Goal: Task Accomplishment & Management: Complete application form

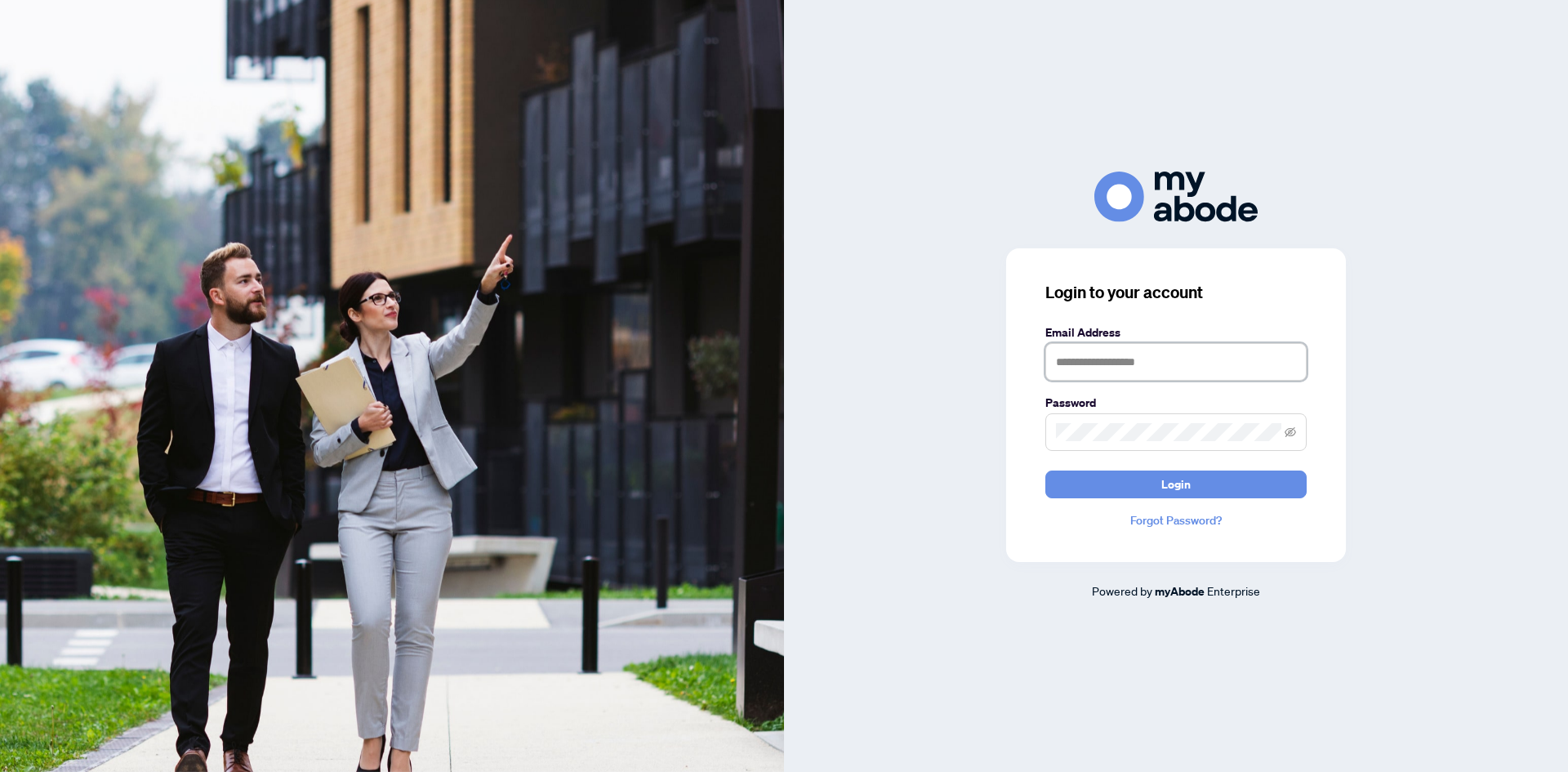
click at [1110, 360] on input "text" at bounding box center [1176, 362] width 261 height 38
type input "**********"
drag, startPoint x: 1044, startPoint y: 444, endPoint x: 1076, endPoint y: 442, distance: 32.1
click at [1062, 444] on div "**********" at bounding box center [1176, 405] width 340 height 313
click at [1045, 471] on button "Login" at bounding box center [1176, 485] width 261 height 28
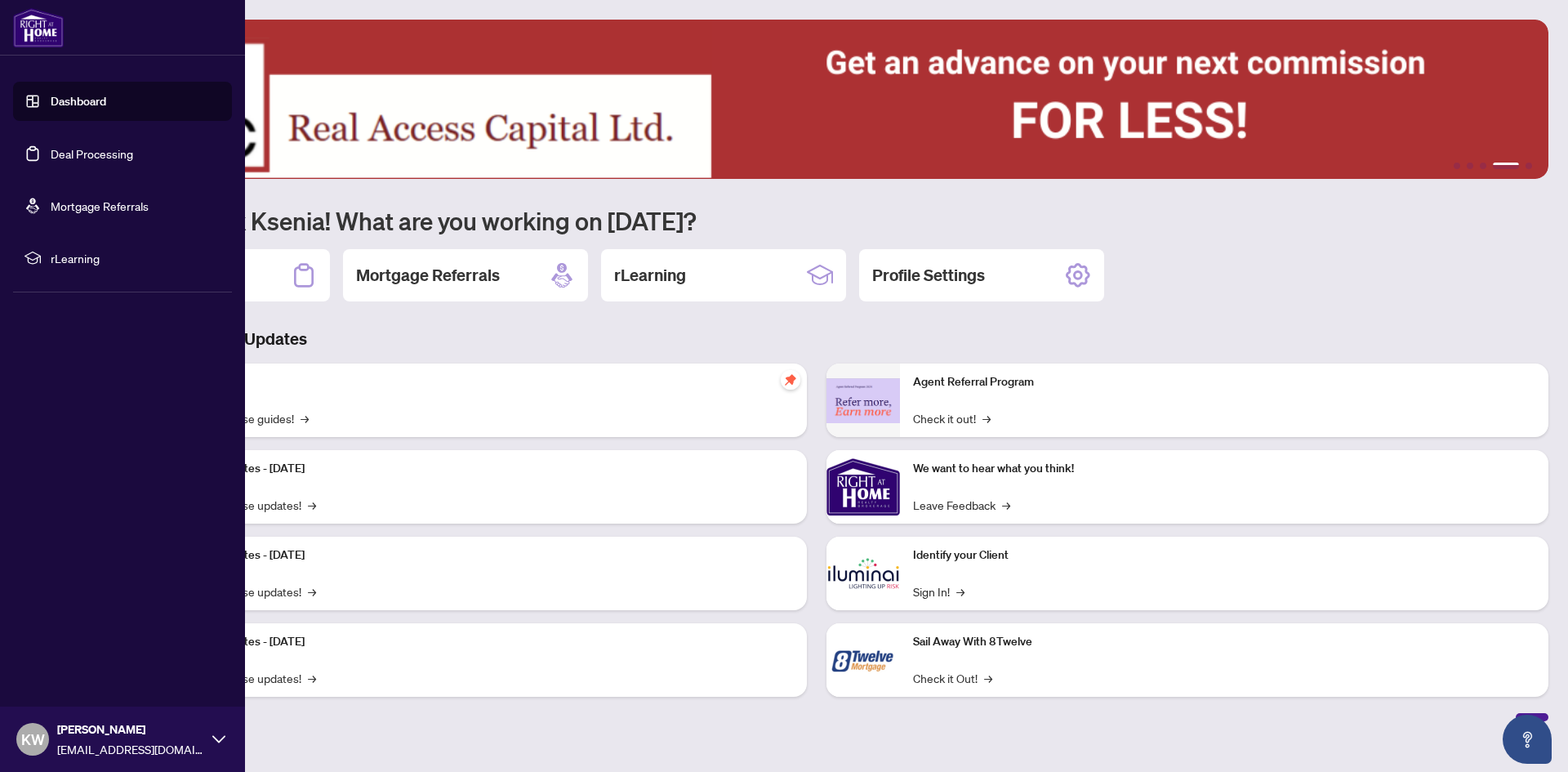
click at [51, 161] on link "Deal Processing" at bounding box center [92, 153] width 83 height 15
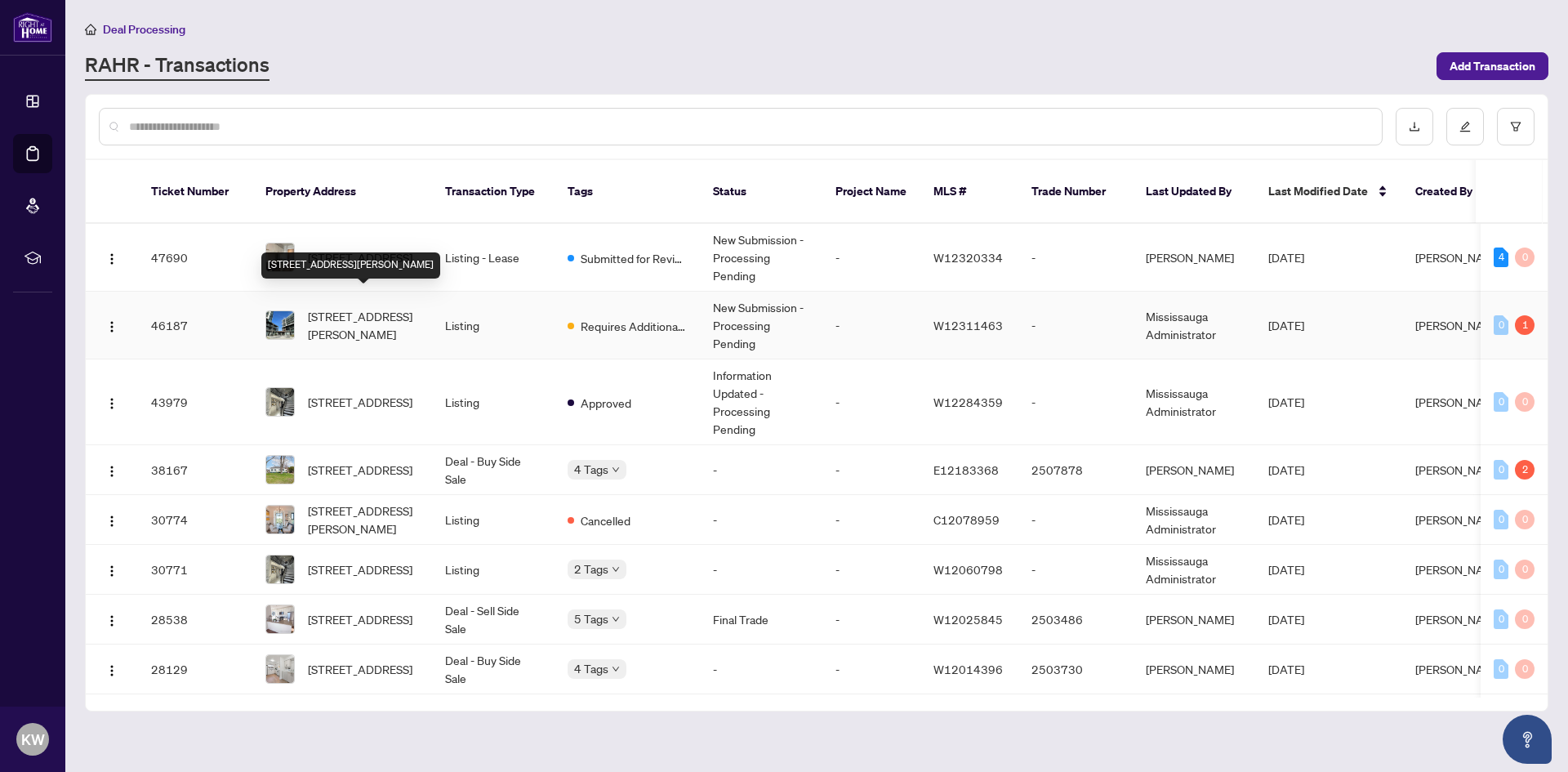
click at [317, 311] on span "[STREET_ADDRESS][PERSON_NAME]" at bounding box center [363, 325] width 111 height 36
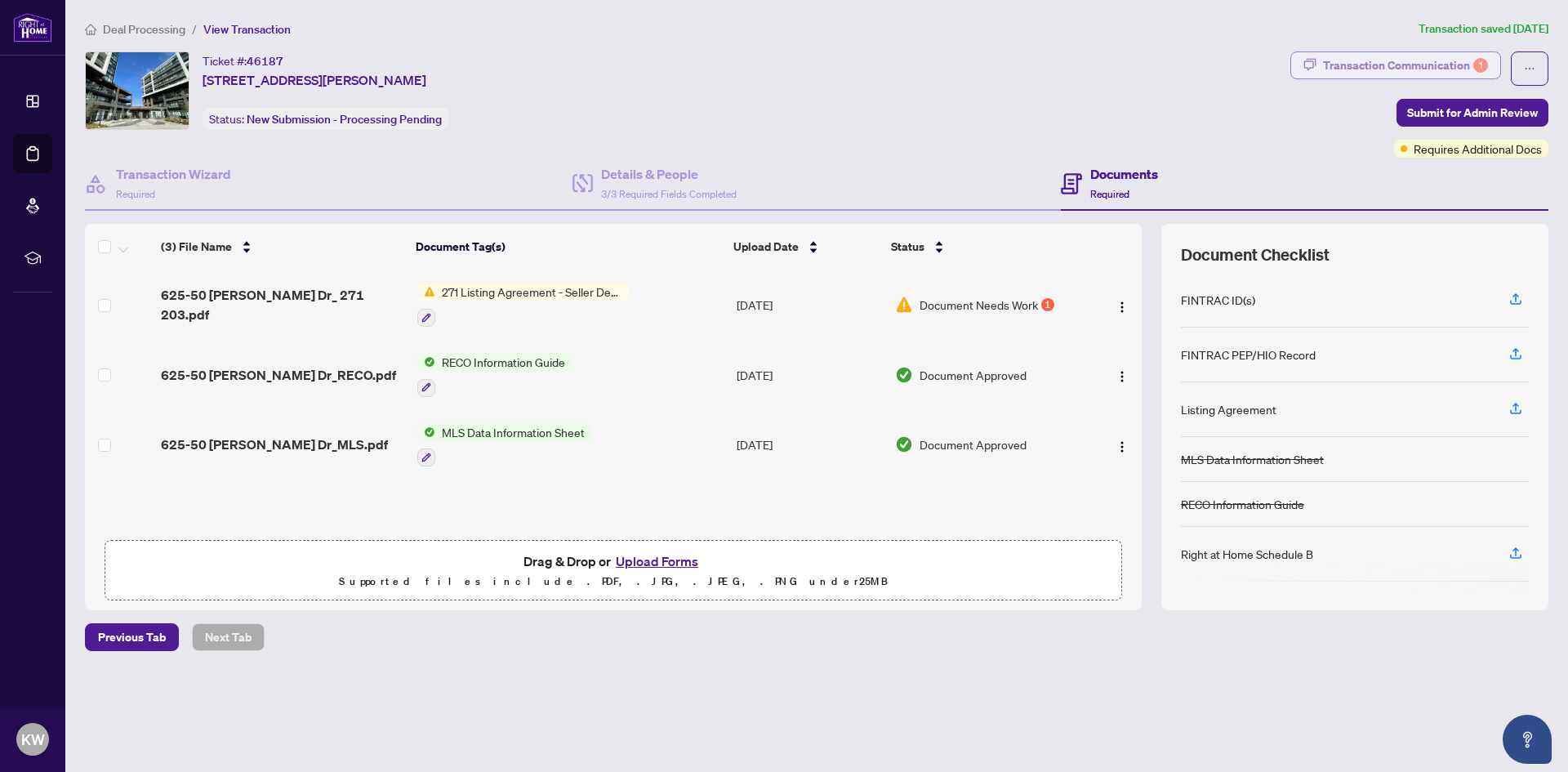
click at [1437, 54] on div "Transaction Communication 1" at bounding box center [1404, 65] width 165 height 26
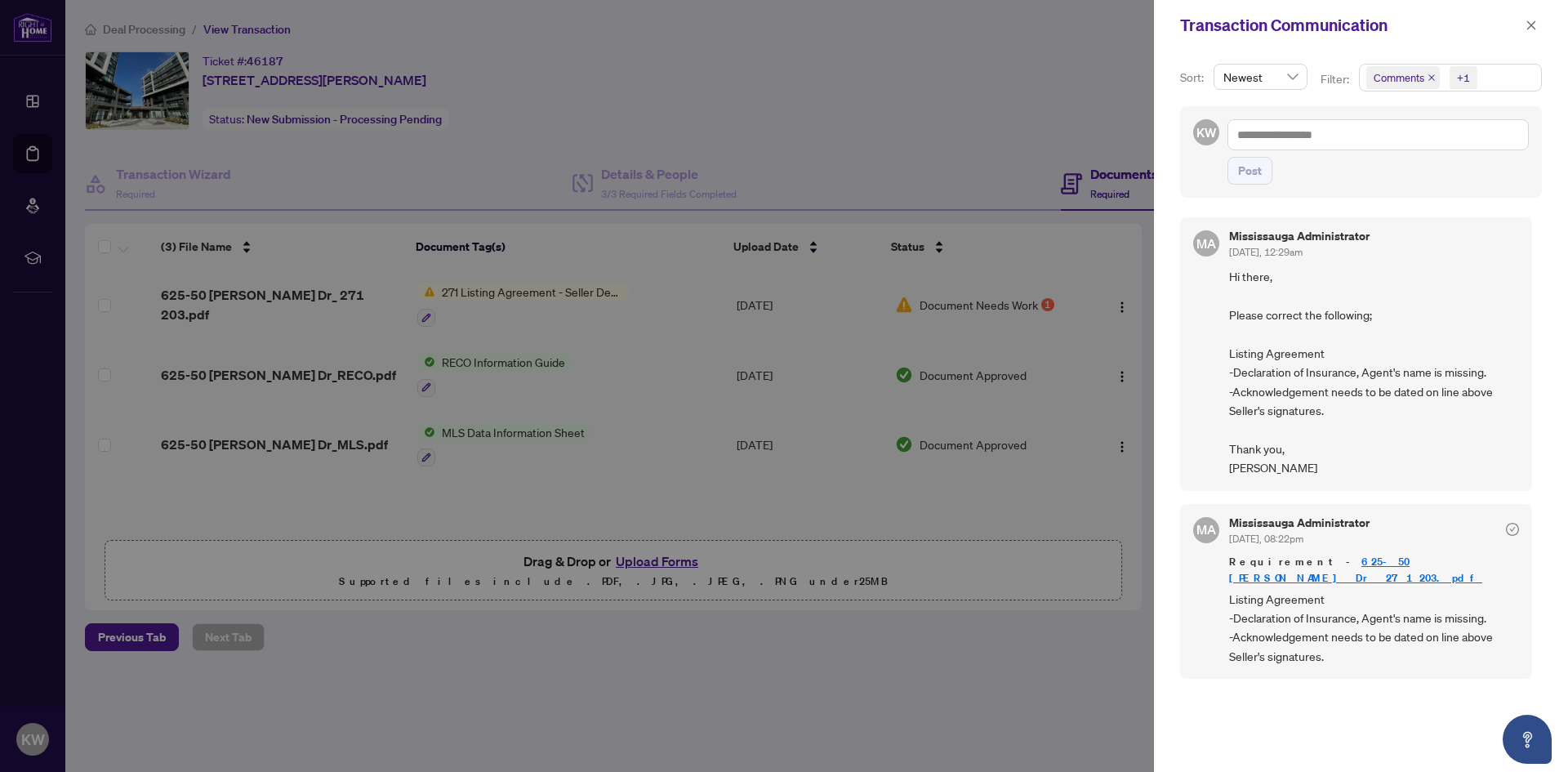
click at [997, 711] on div at bounding box center [784, 386] width 1568 height 772
click at [1531, 27] on icon "close" at bounding box center [1530, 25] width 11 height 11
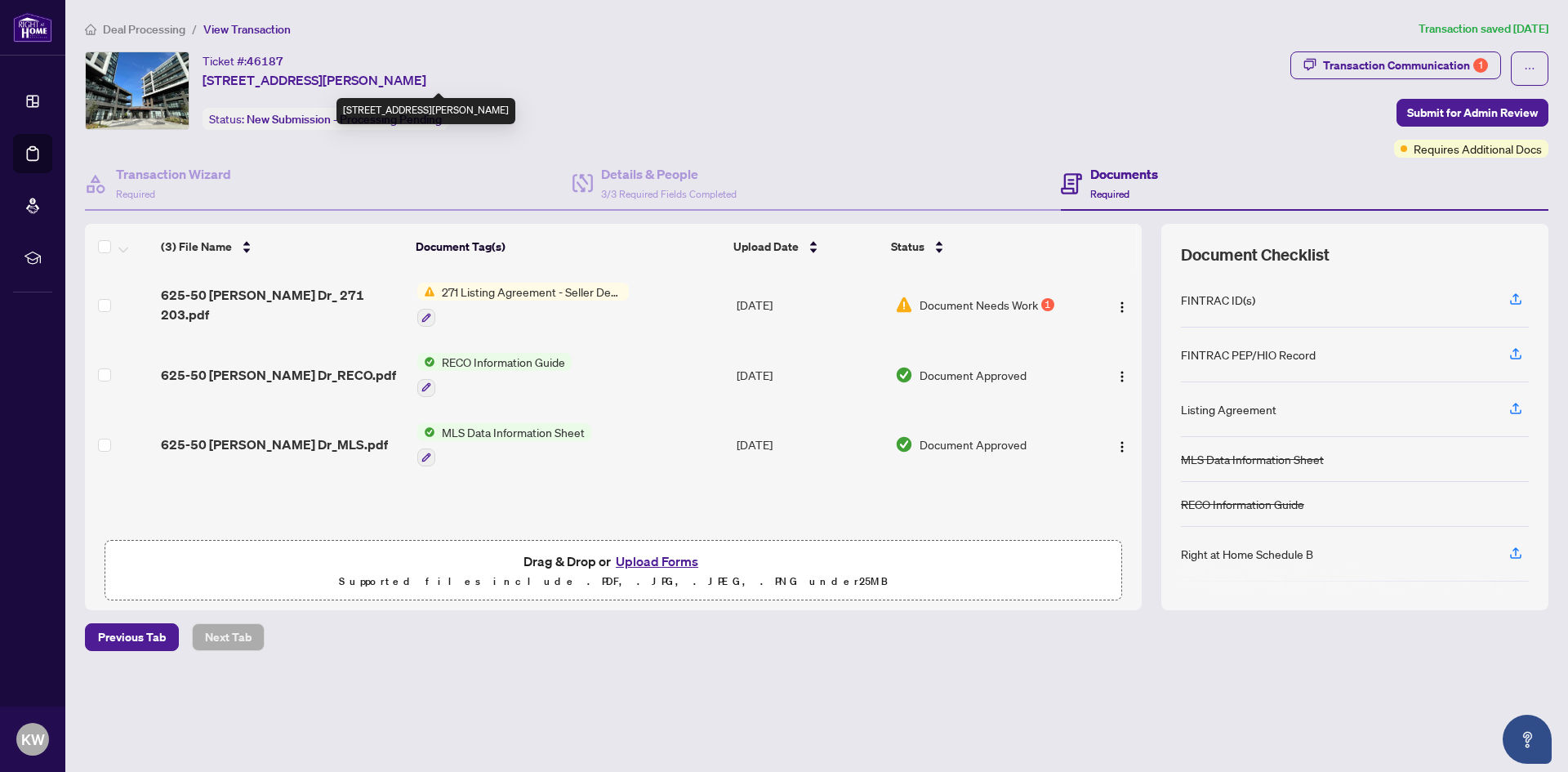
click at [235, 85] on span "[STREET_ADDRESS][PERSON_NAME]" at bounding box center [314, 80] width 223 height 19
drag, startPoint x: 234, startPoint y: 84, endPoint x: 396, endPoint y: 77, distance: 162.2
click at [396, 77] on span "[STREET_ADDRESS][PERSON_NAME]" at bounding box center [314, 80] width 223 height 19
copy span "[STREET_ADDRESS][PERSON_NAME]"
click at [448, 92] on div "Ticket #: 46187 [STREET_ADDRESS][PERSON_NAME] Status: New Submission - Processi…" at bounding box center [325, 90] width 245 height 78
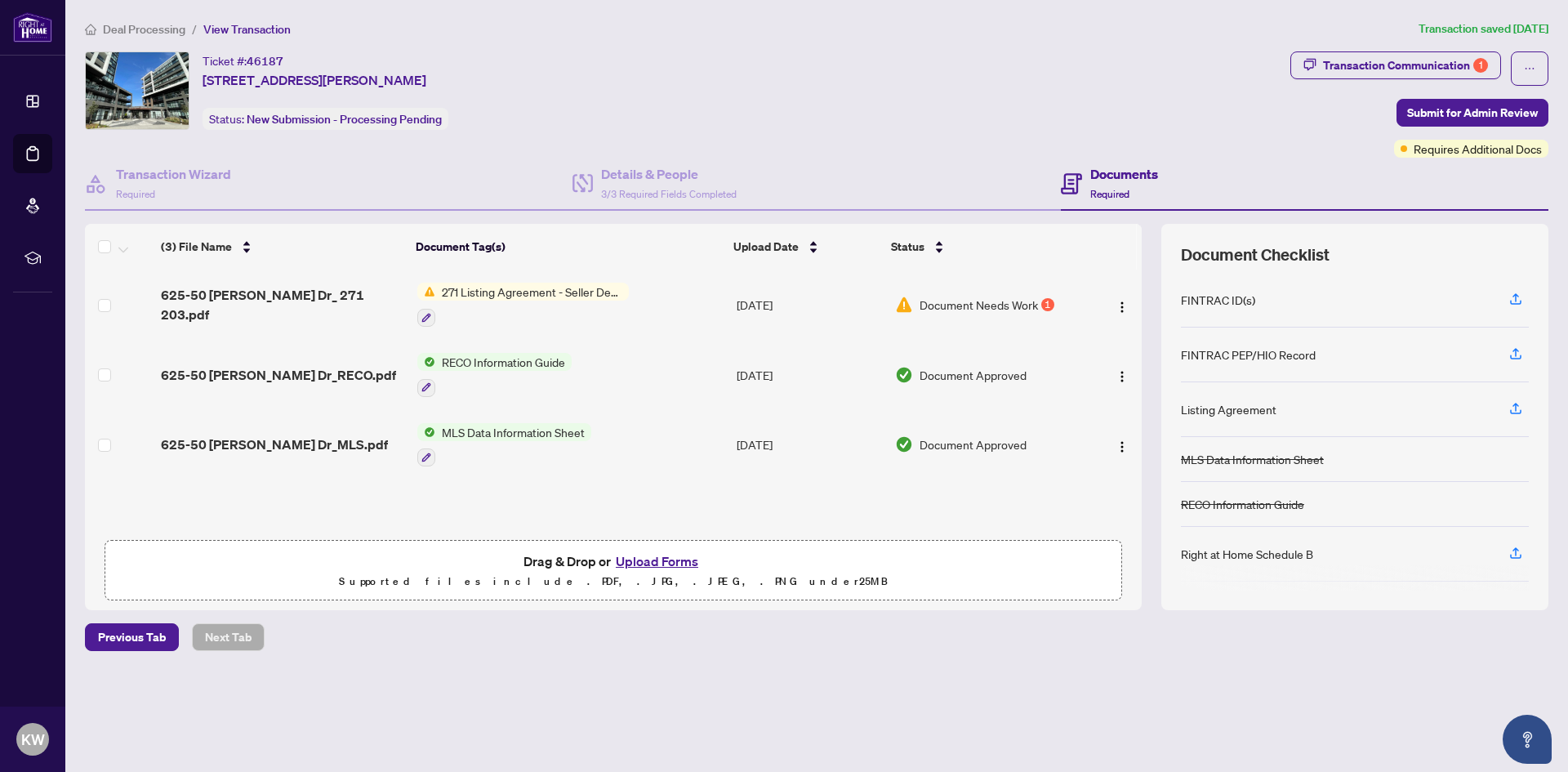
drag, startPoint x: 403, startPoint y: 82, endPoint x: 508, endPoint y: 89, distance: 105.2
click at [448, 89] on div "Ticket #: 46187 [STREET_ADDRESS][PERSON_NAME] Status: New Submission - Processi…" at bounding box center [325, 90] width 245 height 78
click at [448, 99] on div "Ticket #: 46187 [STREET_ADDRESS][PERSON_NAME] Status: New Submission - Processi…" at bounding box center [325, 90] width 245 height 78
drag, startPoint x: 403, startPoint y: 82, endPoint x: 624, endPoint y: 80, distance: 221.0
click at [426, 80] on span "[STREET_ADDRESS][PERSON_NAME]" at bounding box center [314, 80] width 223 height 19
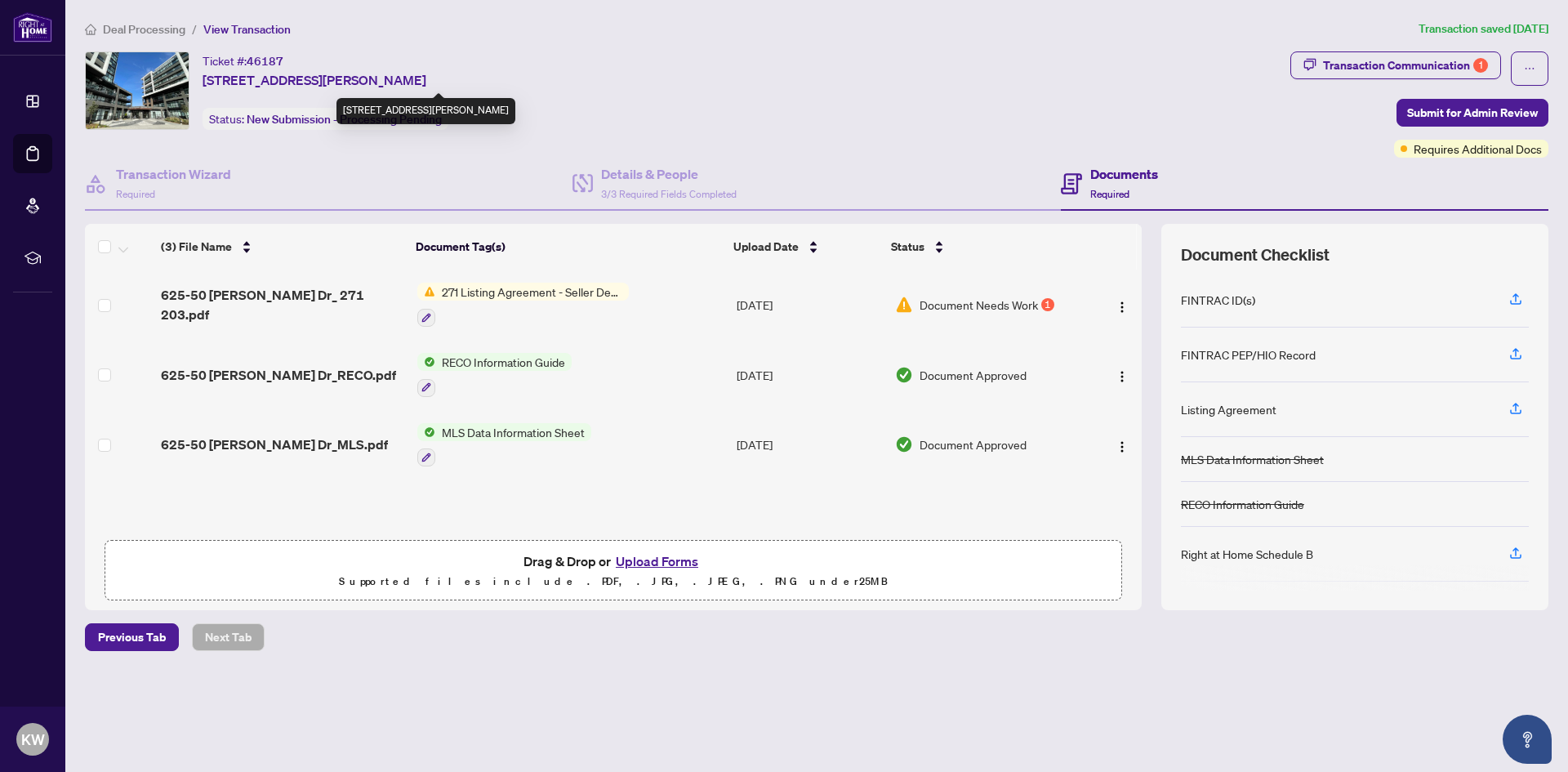
copy span "[GEOGRAPHIC_DATA], [GEOGRAPHIC_DATA], [GEOGRAPHIC_DATA] M3K 0C9"
click at [213, 79] on span "[STREET_ADDRESS][PERSON_NAME]" at bounding box center [314, 80] width 223 height 19
drag, startPoint x: 239, startPoint y: 83, endPoint x: 223, endPoint y: 77, distance: 17.1
click at [239, 82] on span "[STREET_ADDRESS][PERSON_NAME]" at bounding box center [314, 80] width 223 height 19
drag, startPoint x: 200, startPoint y: 75, endPoint x: 363, endPoint y: 85, distance: 163.3
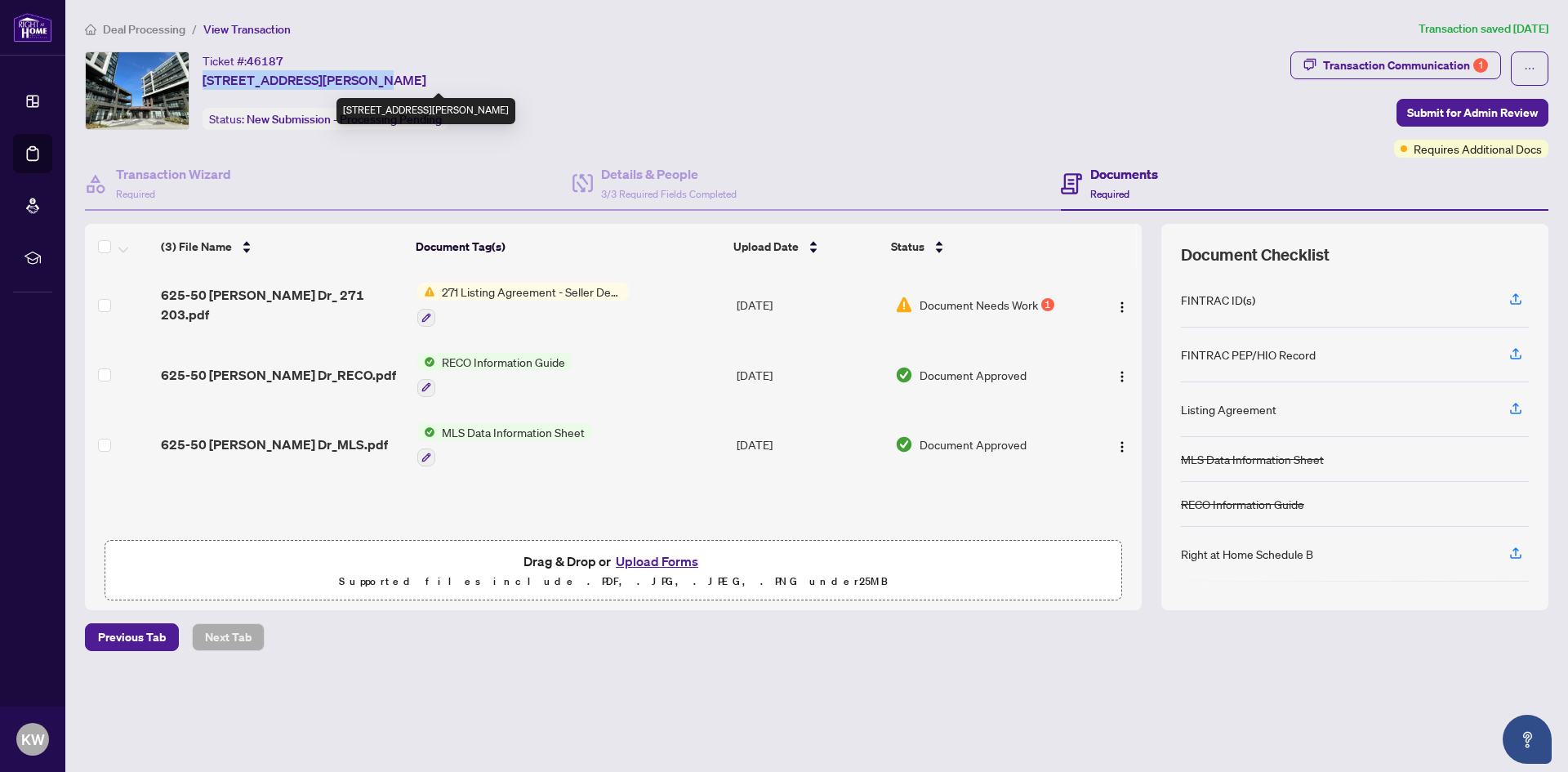
click at [363, 85] on div "Ticket #: 46187 [STREET_ADDRESS][PERSON_NAME] Status: New Submission - Processi…" at bounding box center [685, 90] width 1198 height 78
copy span "625-50 [PERSON_NAME] Dr"
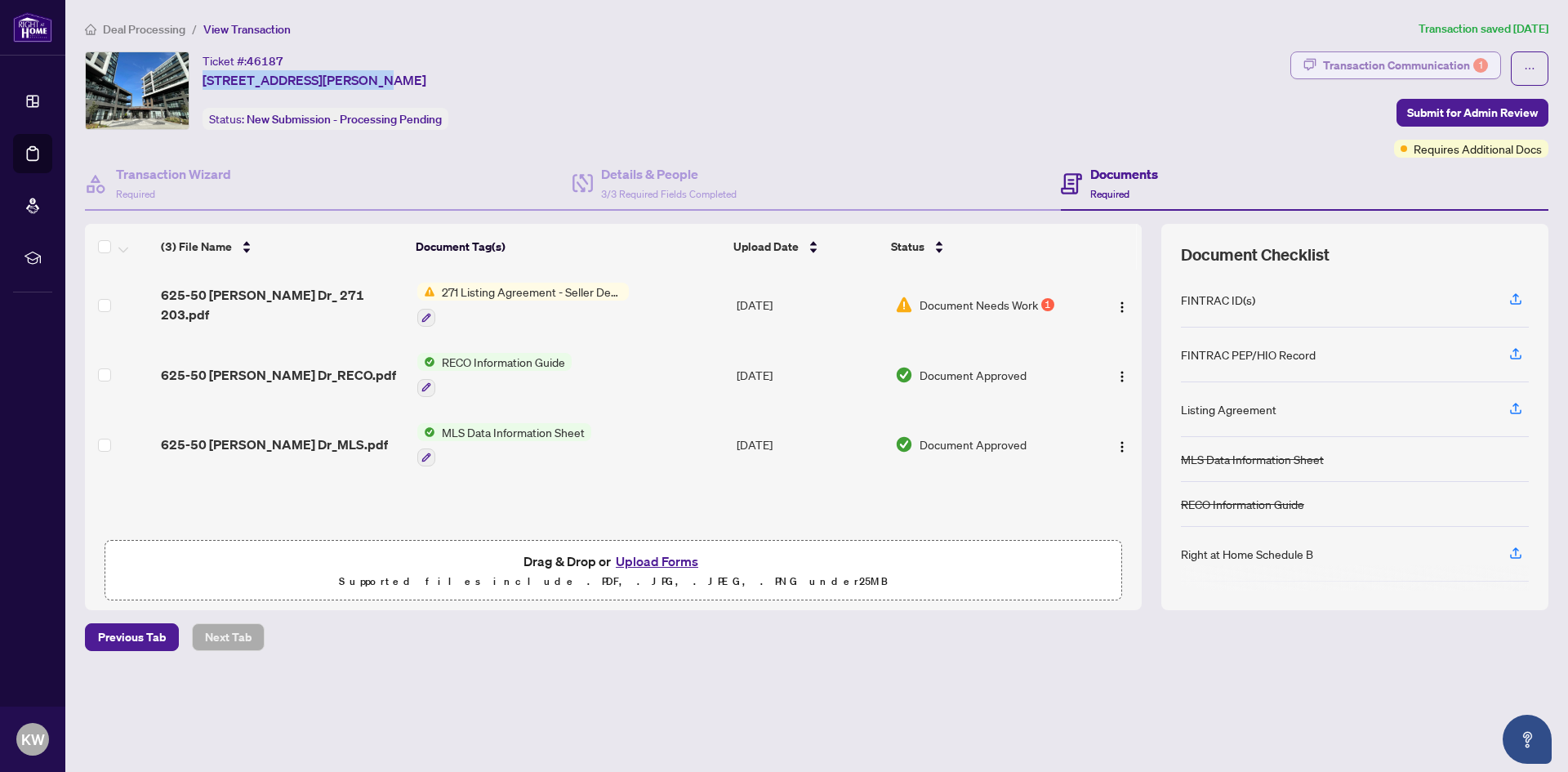
click at [1410, 72] on div "Transaction Communication 1" at bounding box center [1404, 65] width 165 height 26
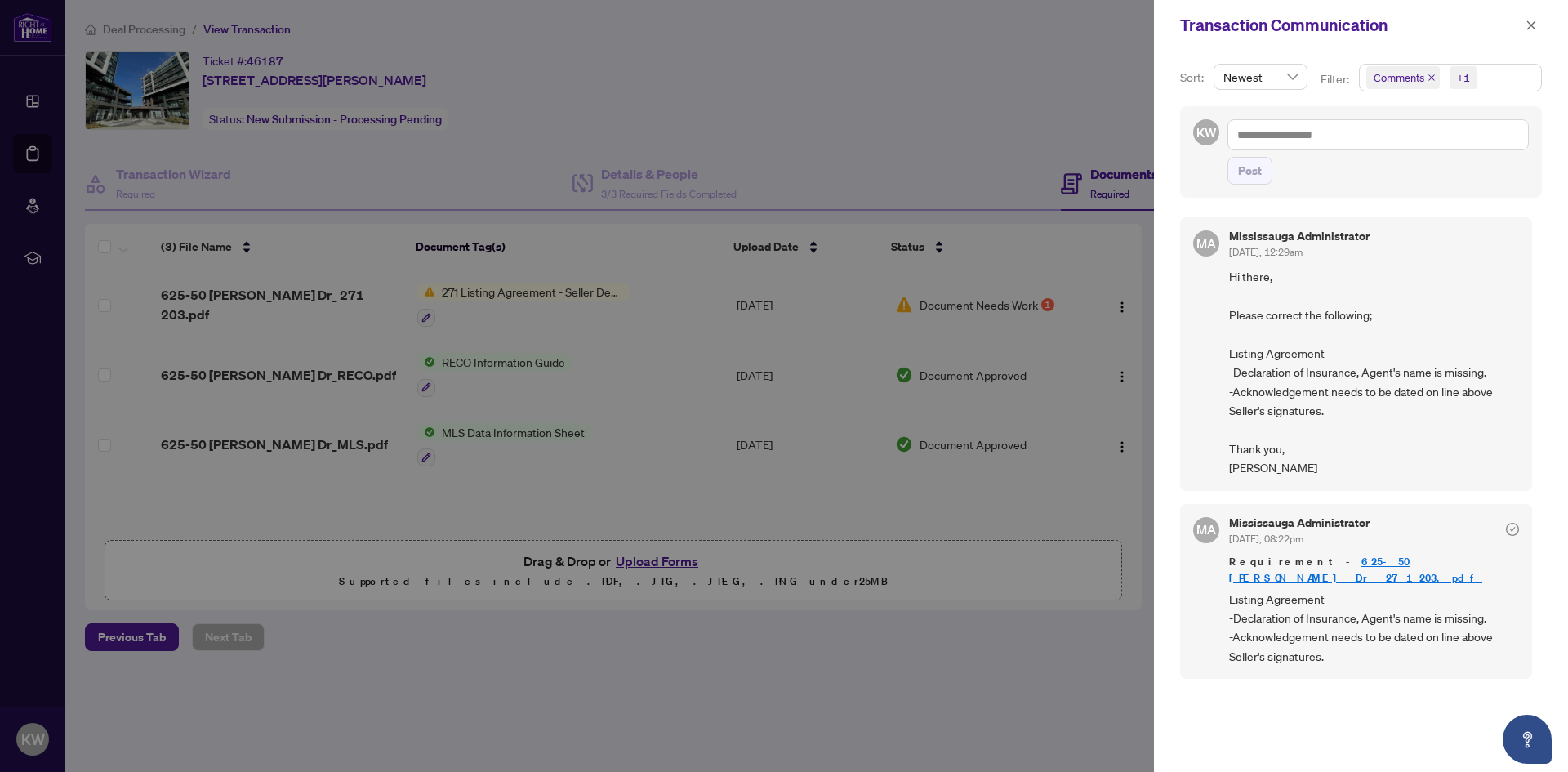
click at [950, 658] on div at bounding box center [784, 386] width 1568 height 772
click at [905, 716] on div at bounding box center [784, 386] width 1568 height 772
click at [1535, 20] on icon "close" at bounding box center [1530, 25] width 11 height 11
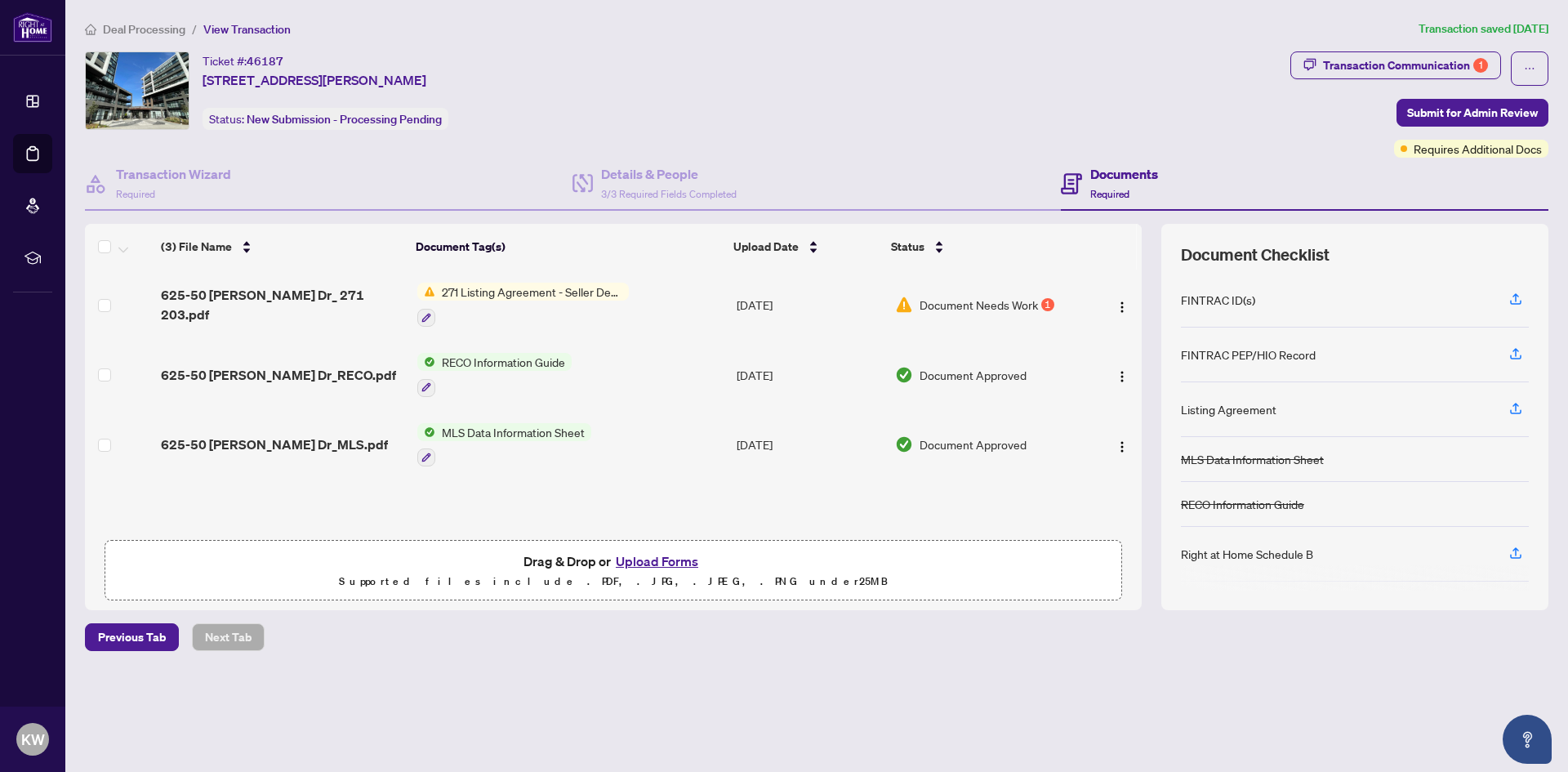
click at [665, 562] on button "Upload Forms" at bounding box center [656, 561] width 92 height 21
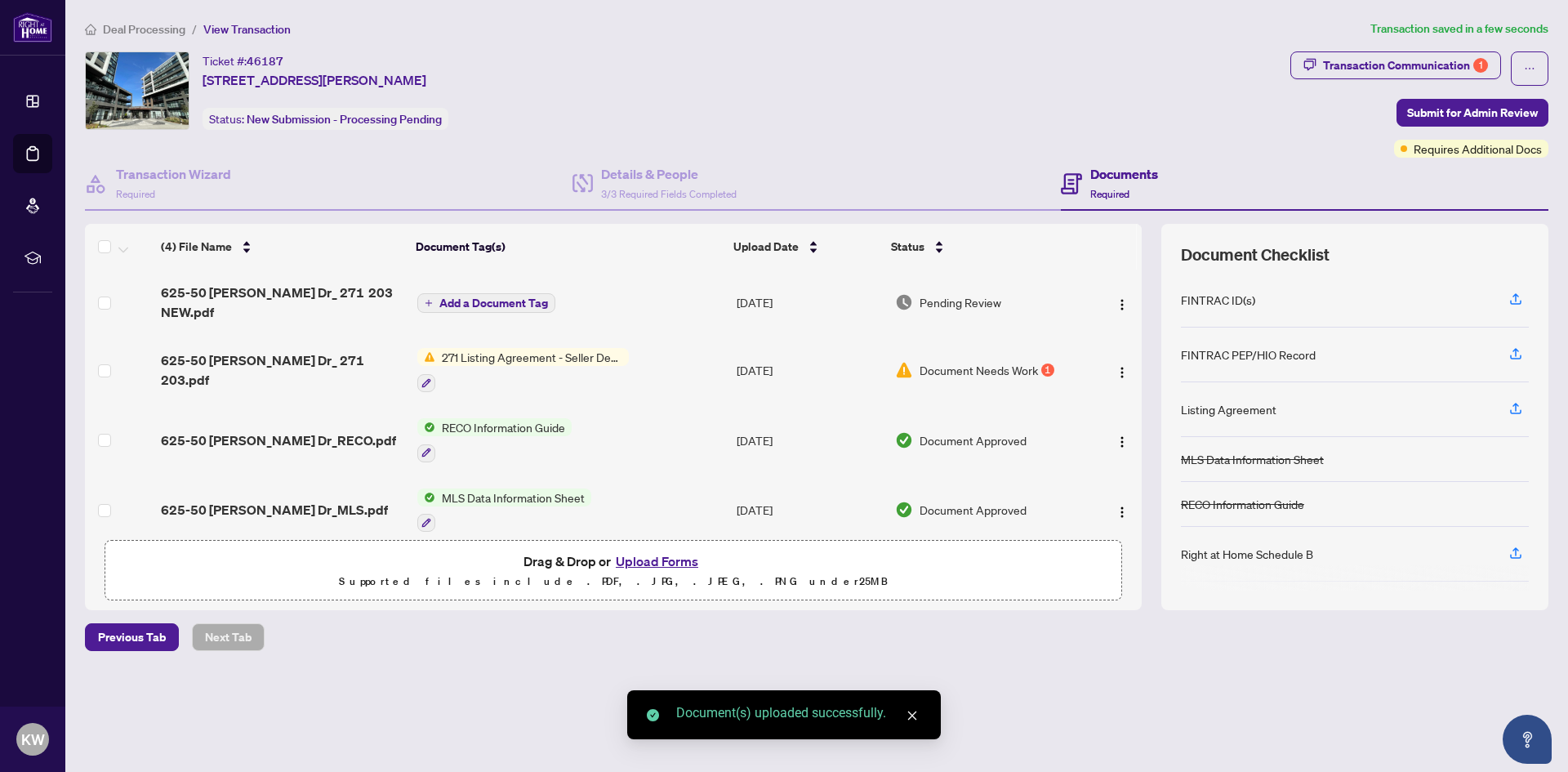
scroll to position [18, 0]
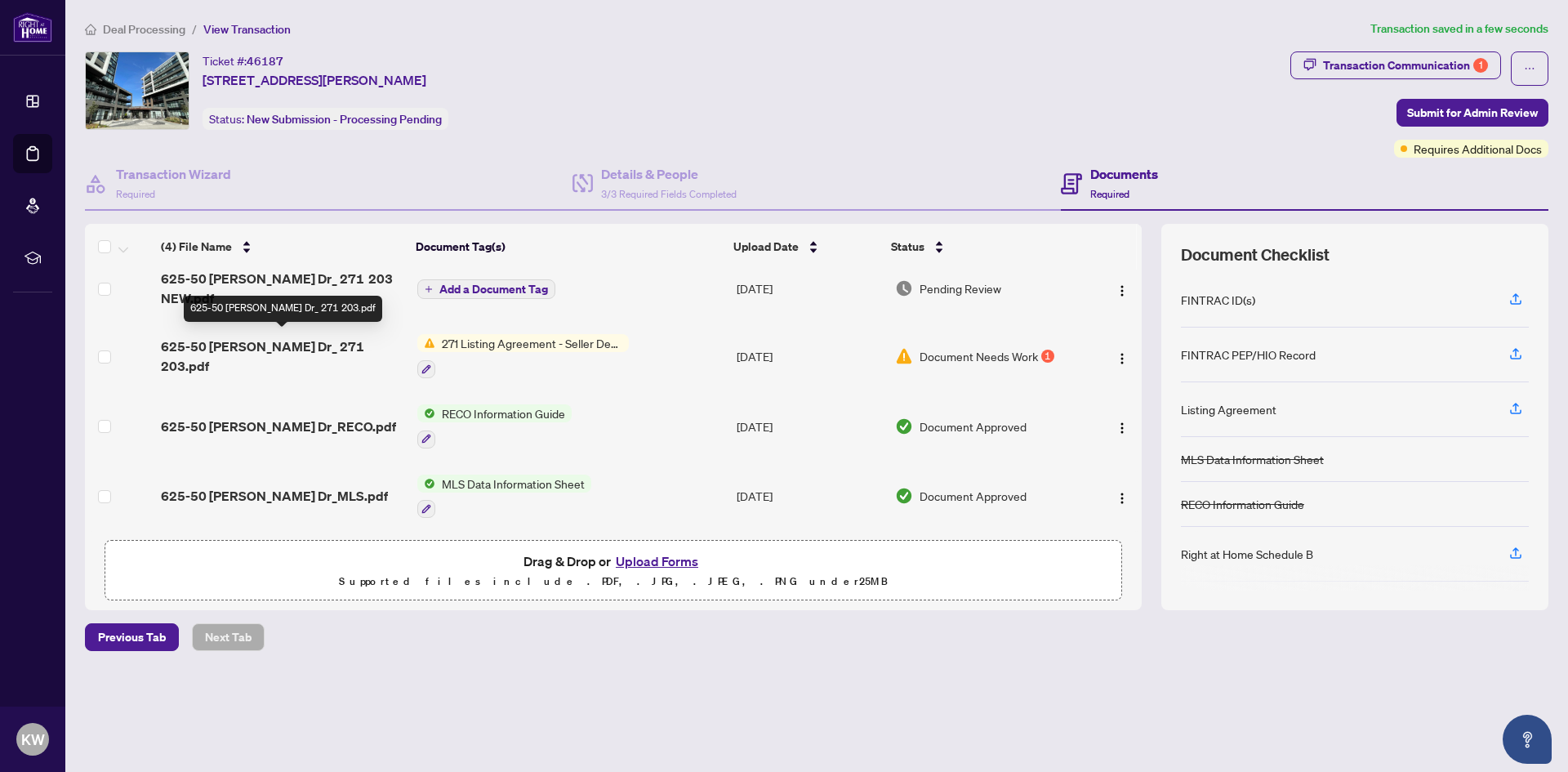
click at [260, 350] on span "625-50 [PERSON_NAME] Dr_ 271 203.pdf" at bounding box center [282, 356] width 243 height 40
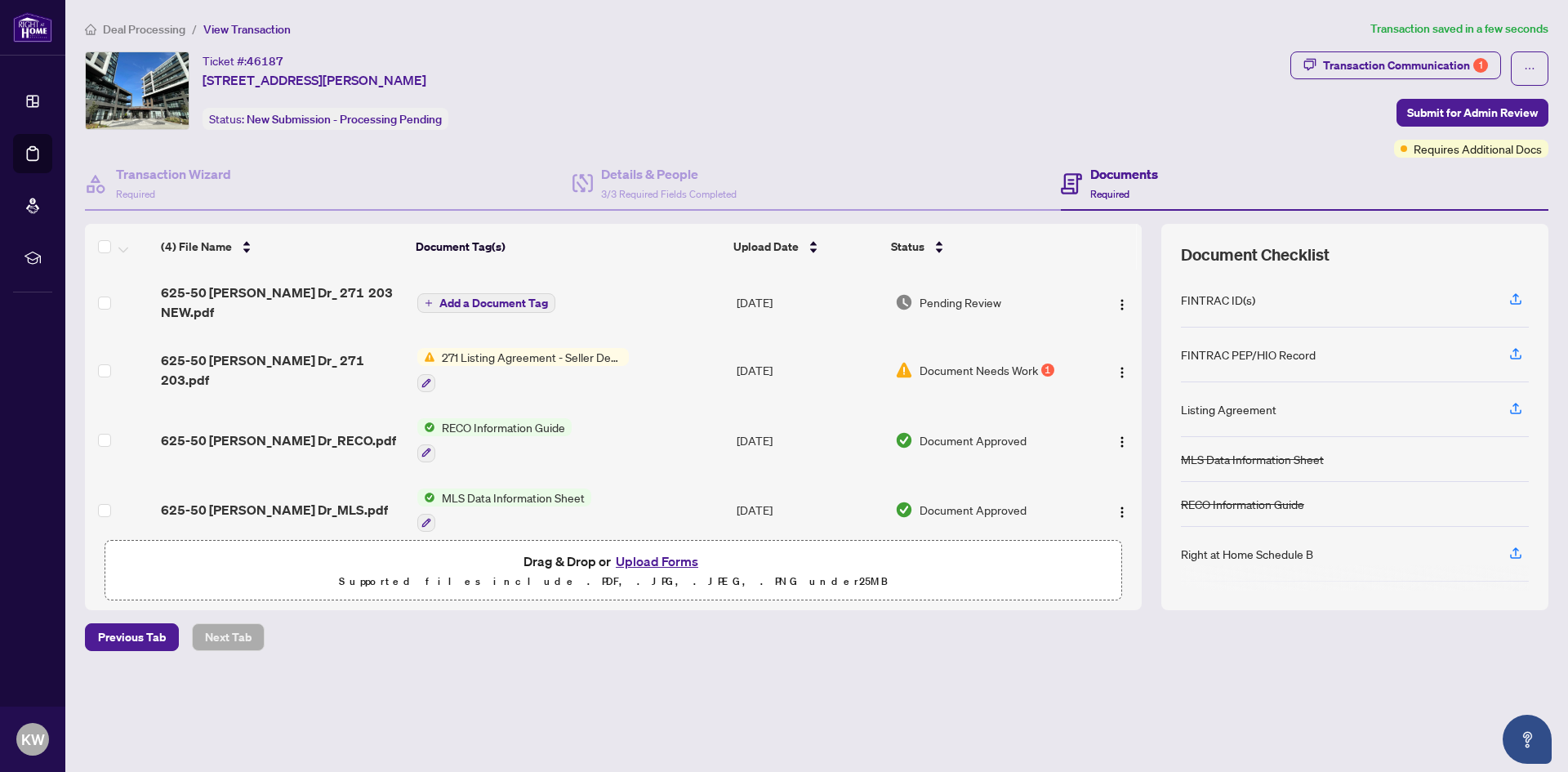
click at [511, 298] on span "Add a Document Tag" at bounding box center [493, 303] width 108 height 11
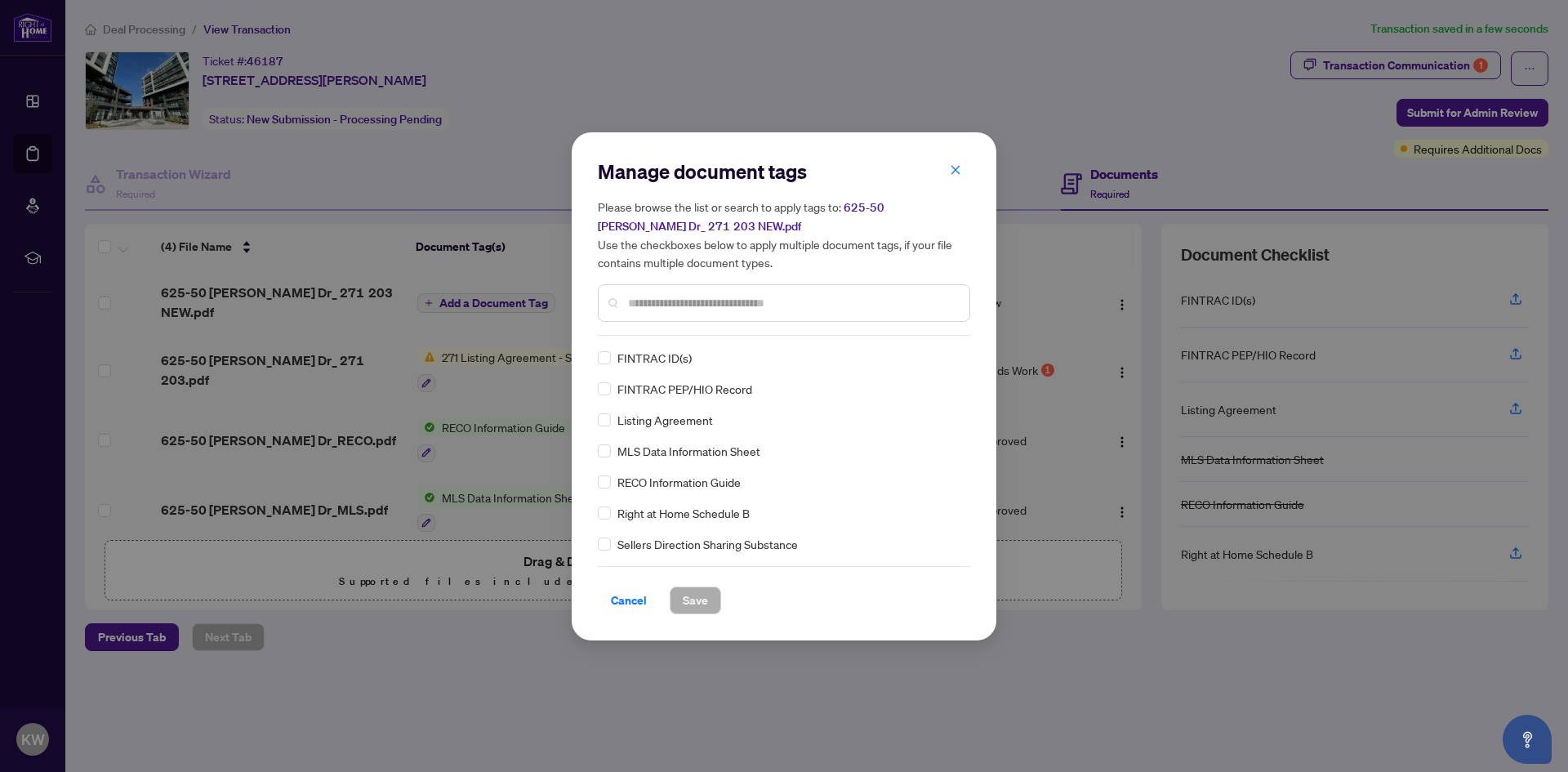
click at [685, 319] on div at bounding box center [783, 303] width 372 height 38
click at [697, 296] on input "text" at bounding box center [792, 303] width 328 height 18
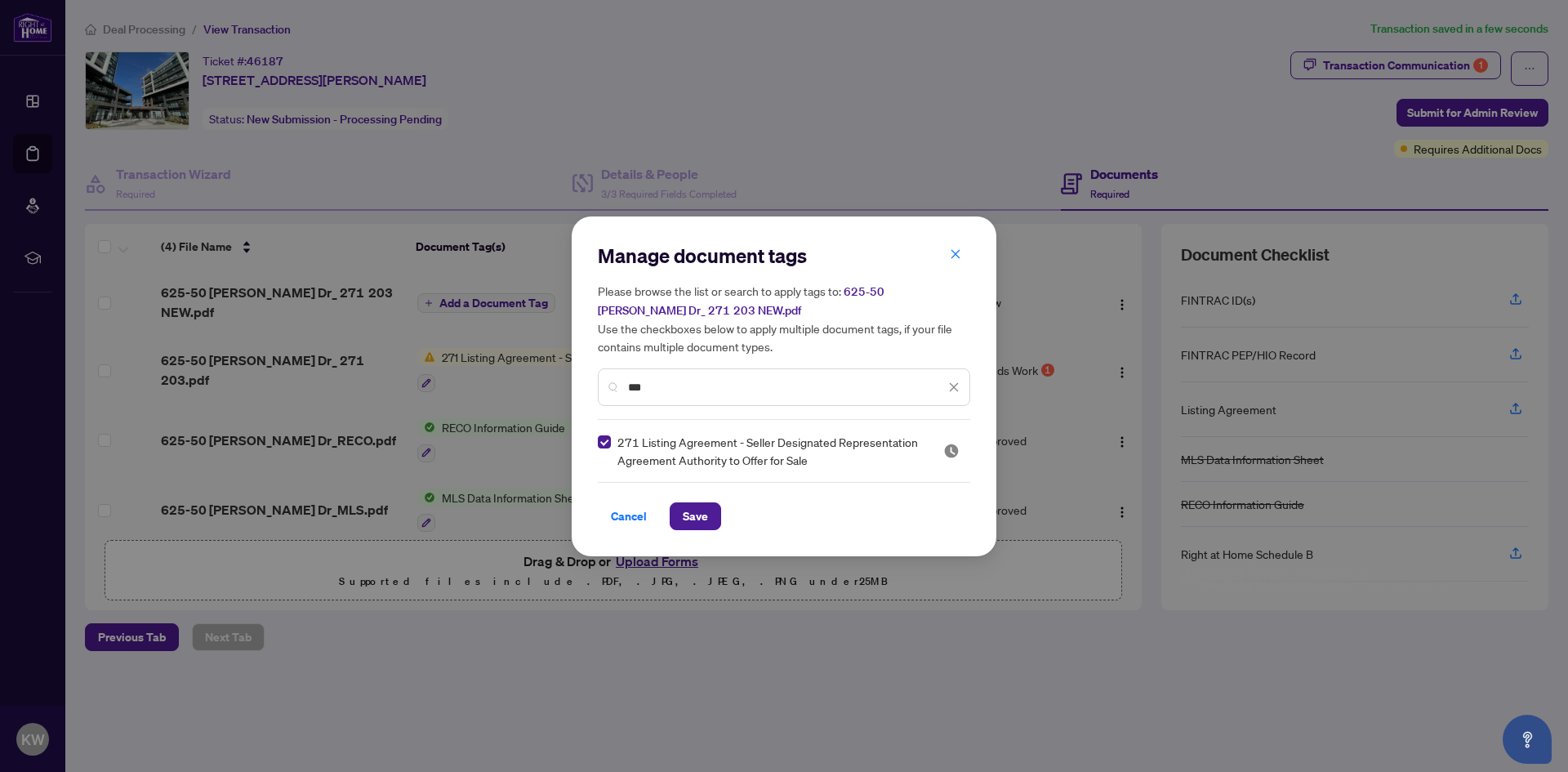
drag, startPoint x: 675, startPoint y: 390, endPoint x: 504, endPoint y: 369, distance: 172.3
click at [507, 371] on div "Manage document tags Please browse the list or search to apply tags to: 625-50 …" at bounding box center [784, 386] width 1568 height 772
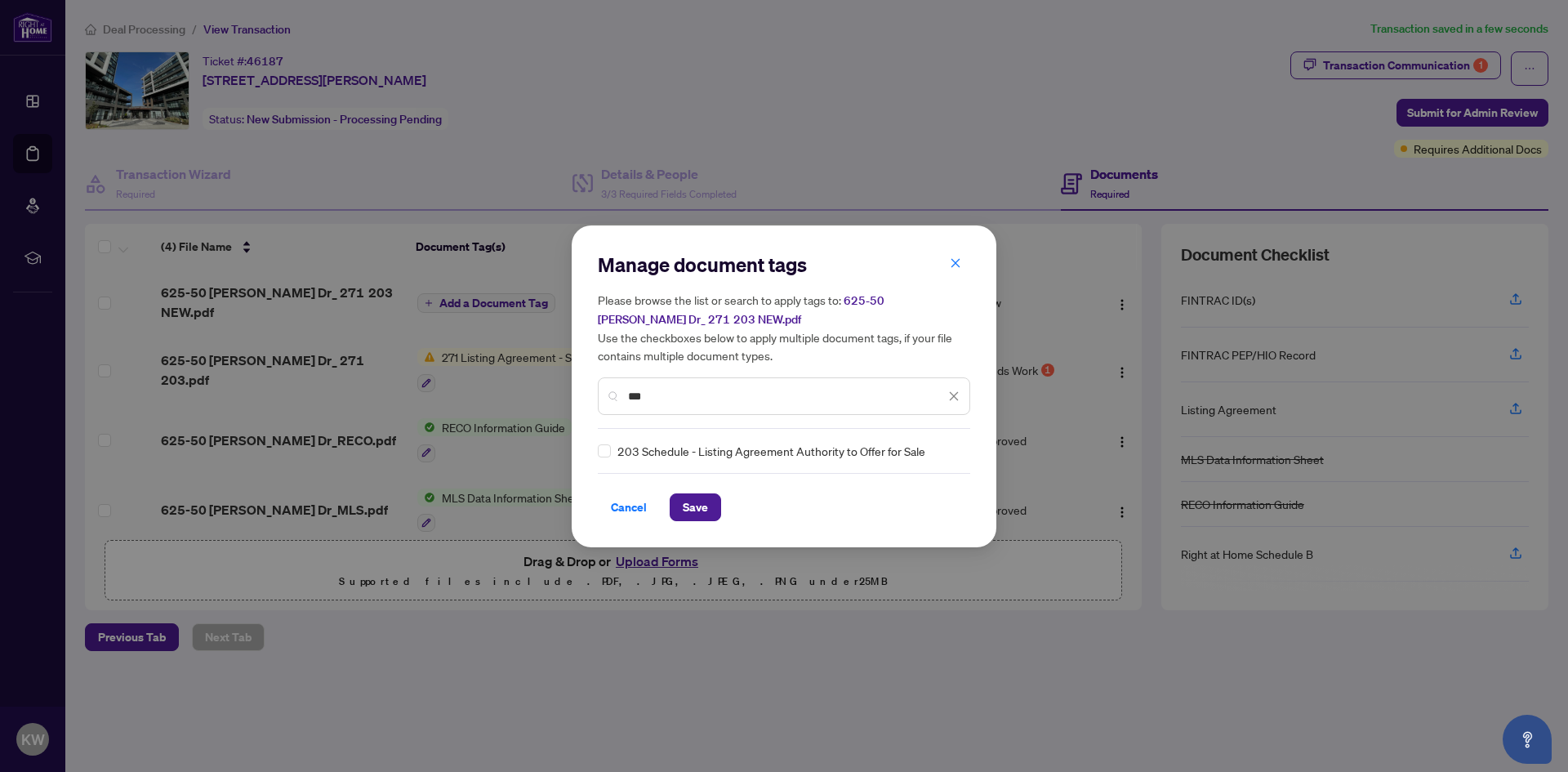
type input "***"
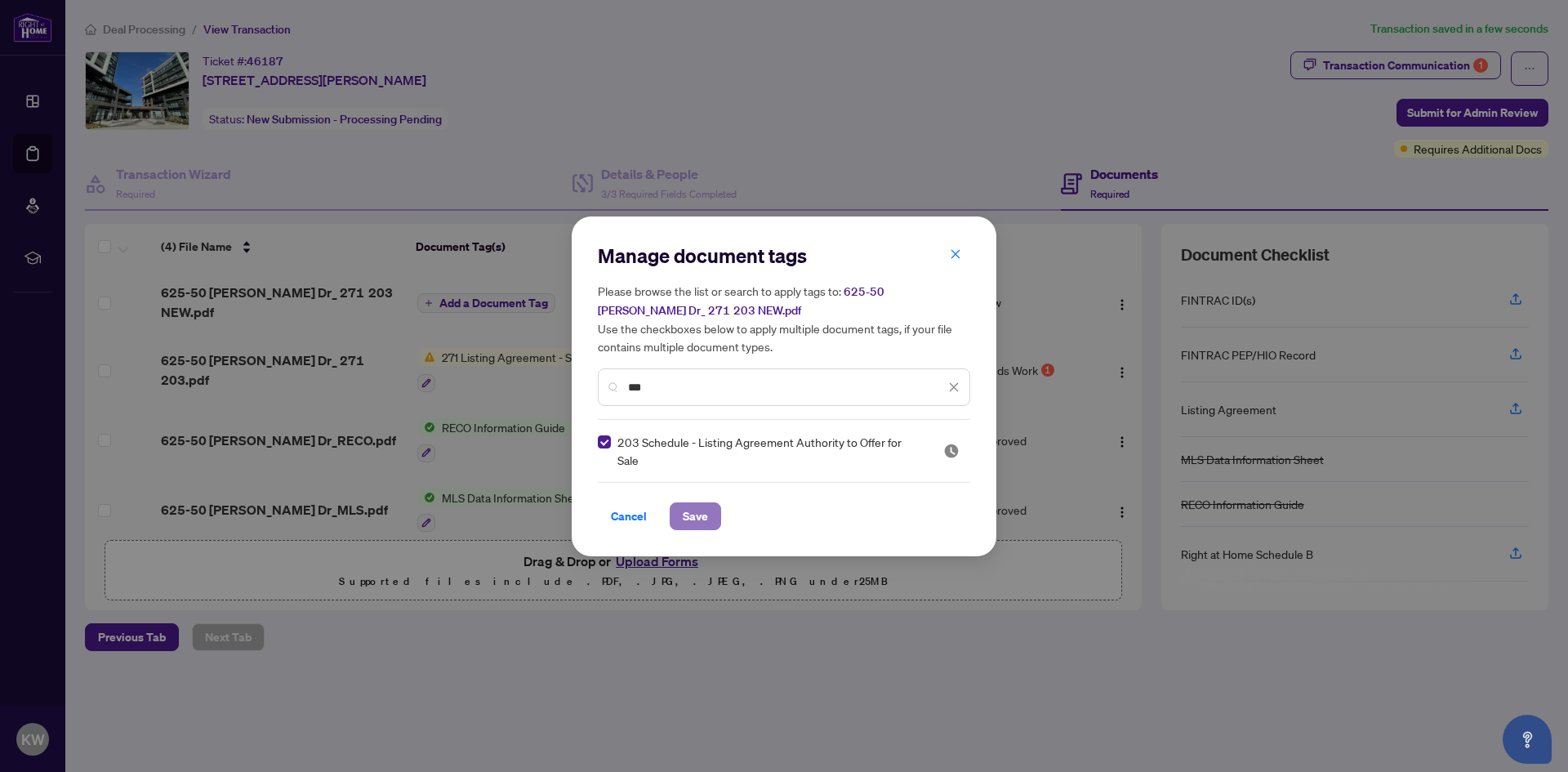
click at [702, 512] on span "Save" at bounding box center [695, 517] width 26 height 26
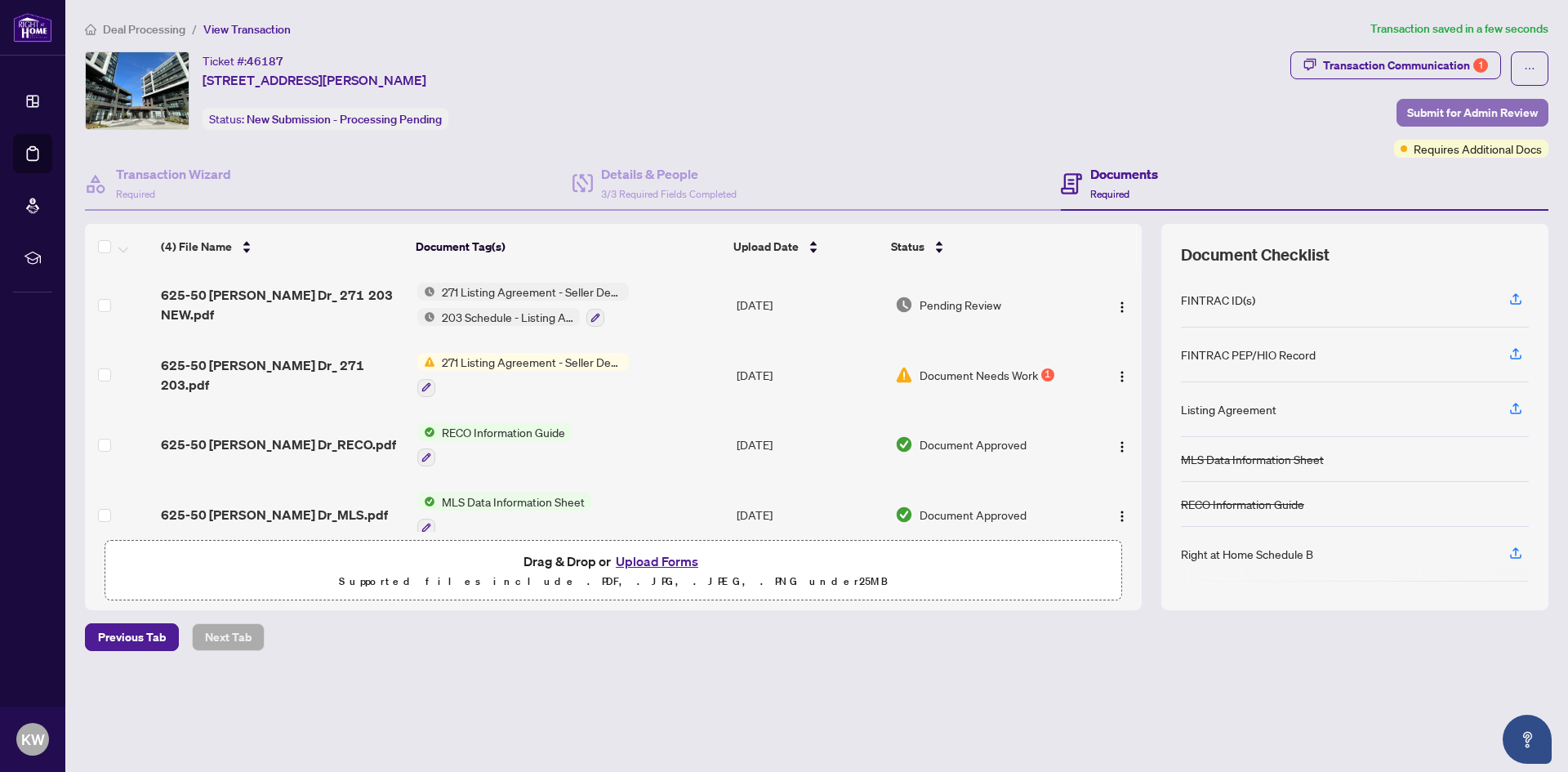
click at [1513, 113] on span "Submit for Admin Review" at bounding box center [1472, 113] width 130 height 26
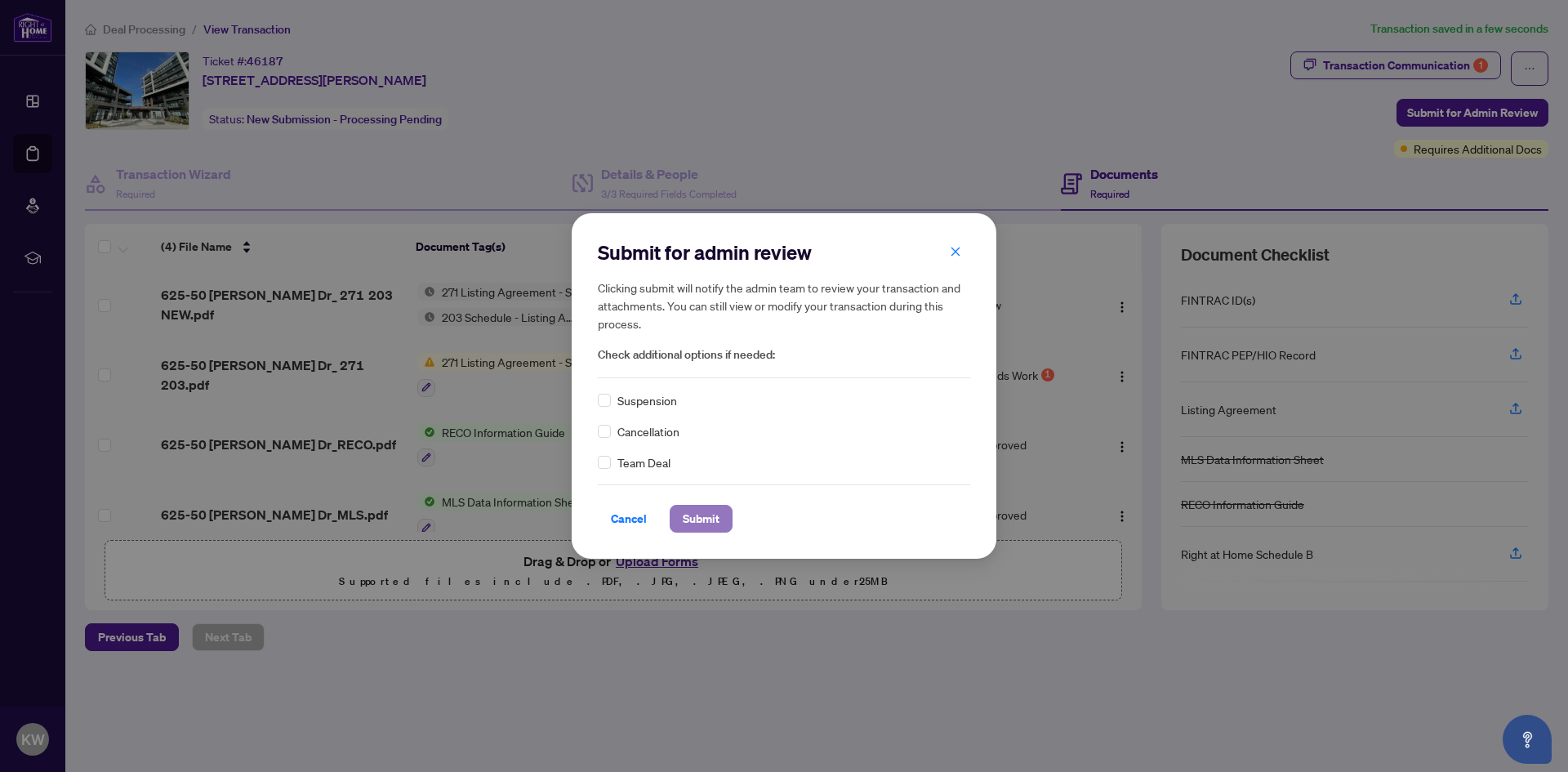
click at [717, 518] on span "Submit" at bounding box center [701, 518] width 37 height 26
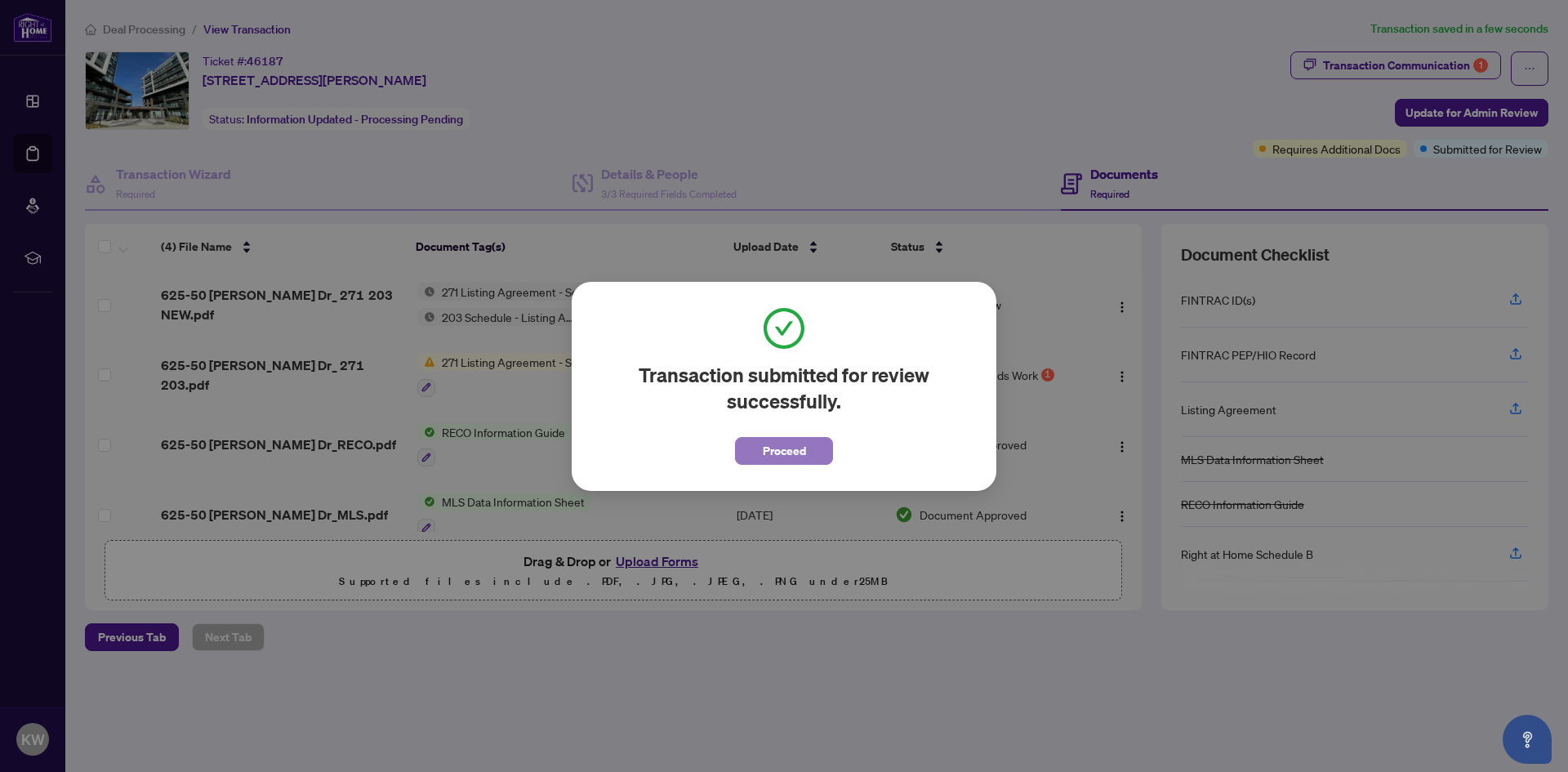
click at [784, 457] on span "Proceed" at bounding box center [784, 451] width 43 height 26
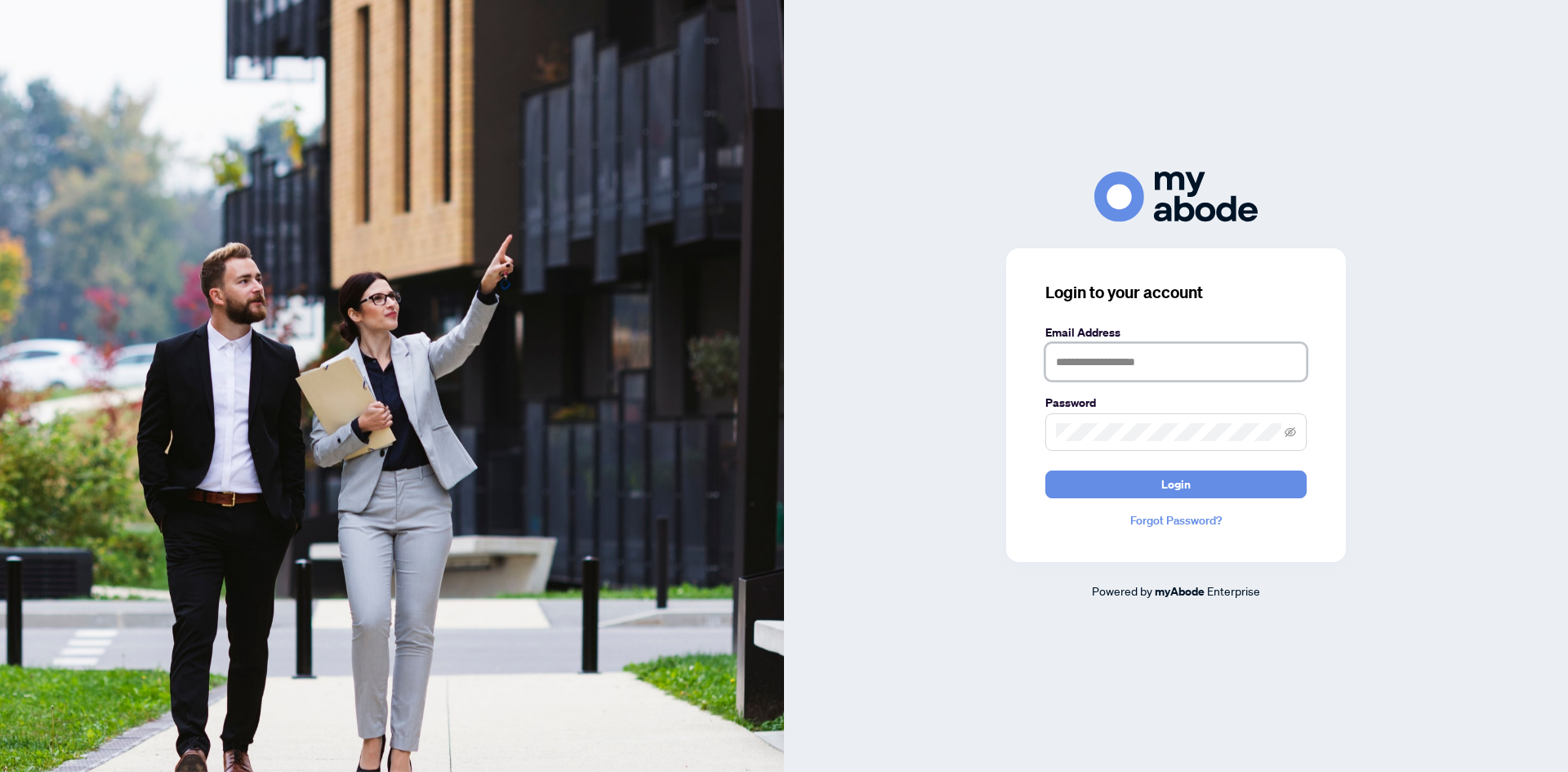
click at [1121, 366] on input "text" at bounding box center [1176, 362] width 261 height 38
type input "**********"
click at [1045, 471] on button "Login" at bounding box center [1176, 485] width 261 height 28
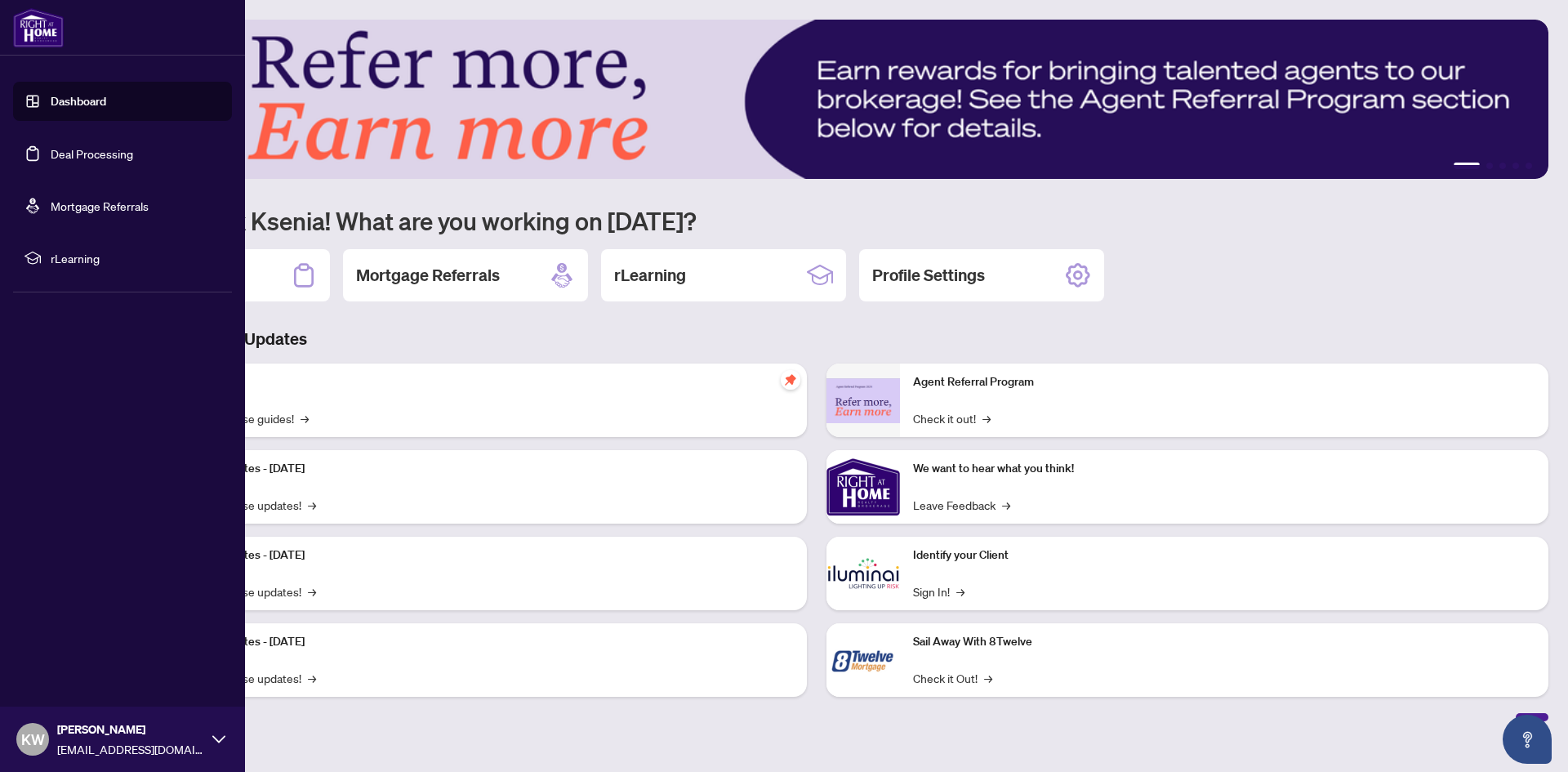
click at [51, 158] on link "Deal Processing" at bounding box center [92, 153] width 83 height 15
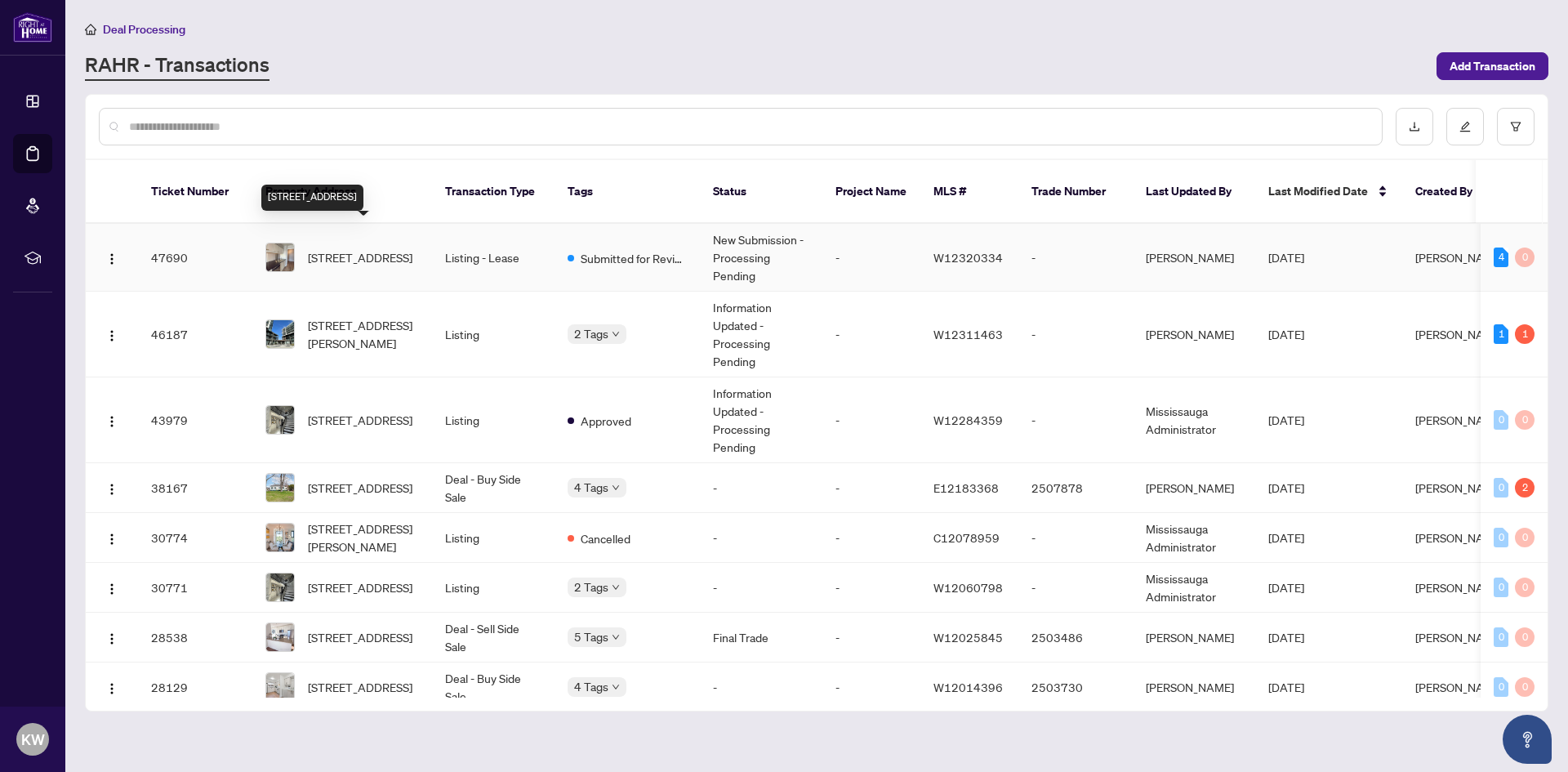
click at [341, 248] on span "[STREET_ADDRESS]" at bounding box center [360, 257] width 105 height 18
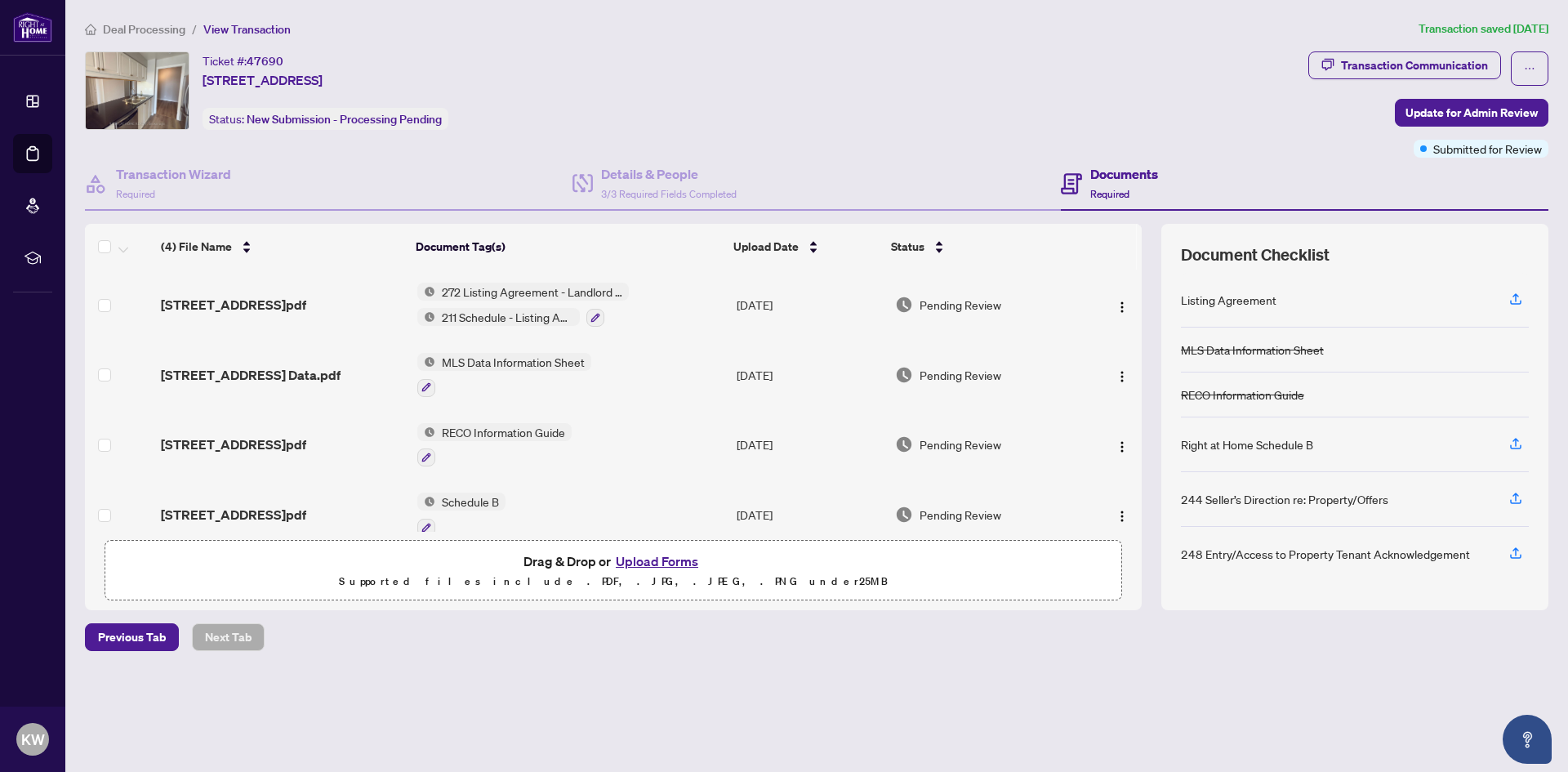
click at [668, 553] on button "Upload Forms" at bounding box center [656, 561] width 92 height 21
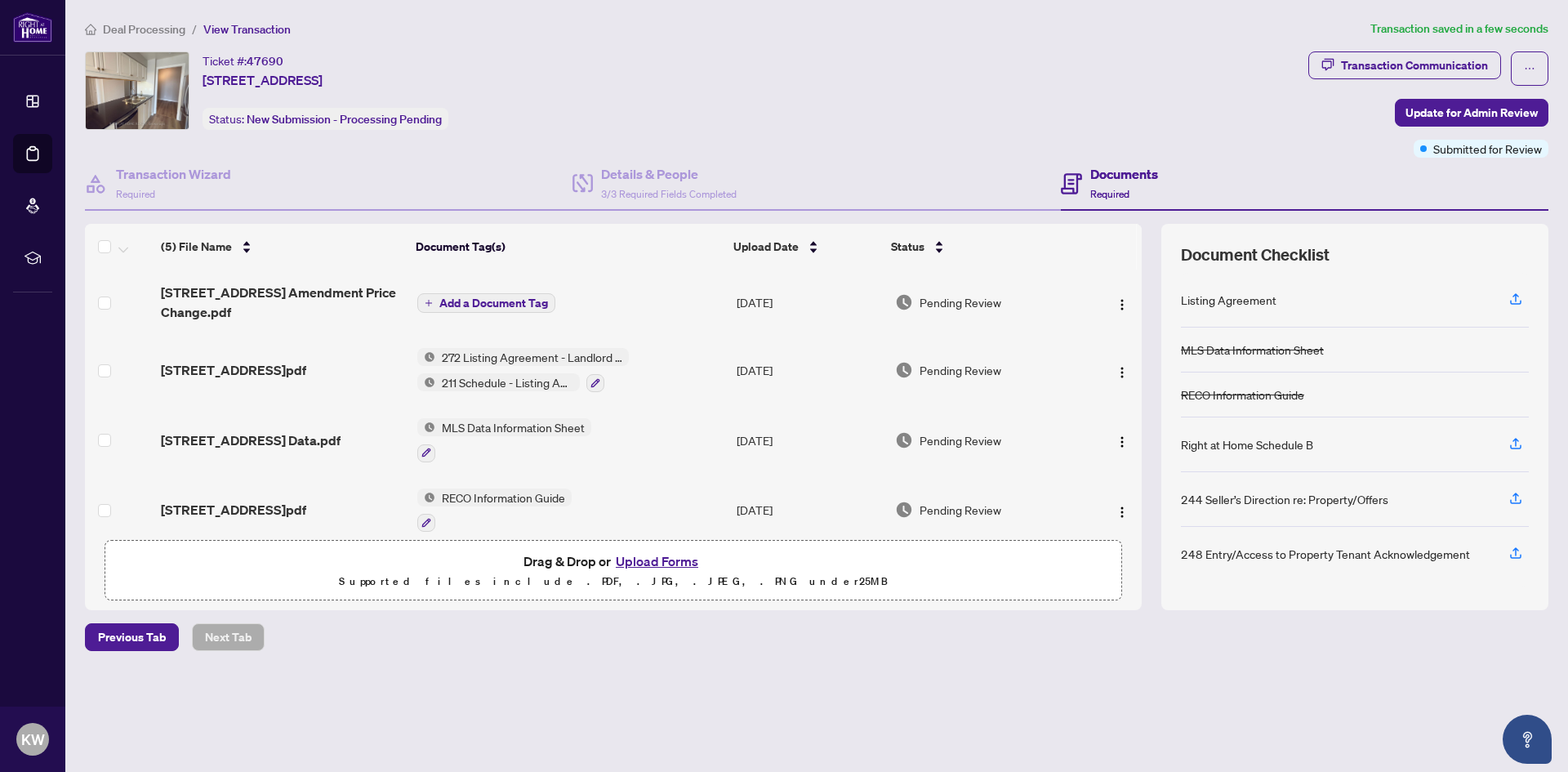
click at [488, 293] on button "Add a Document Tag" at bounding box center [486, 303] width 138 height 19
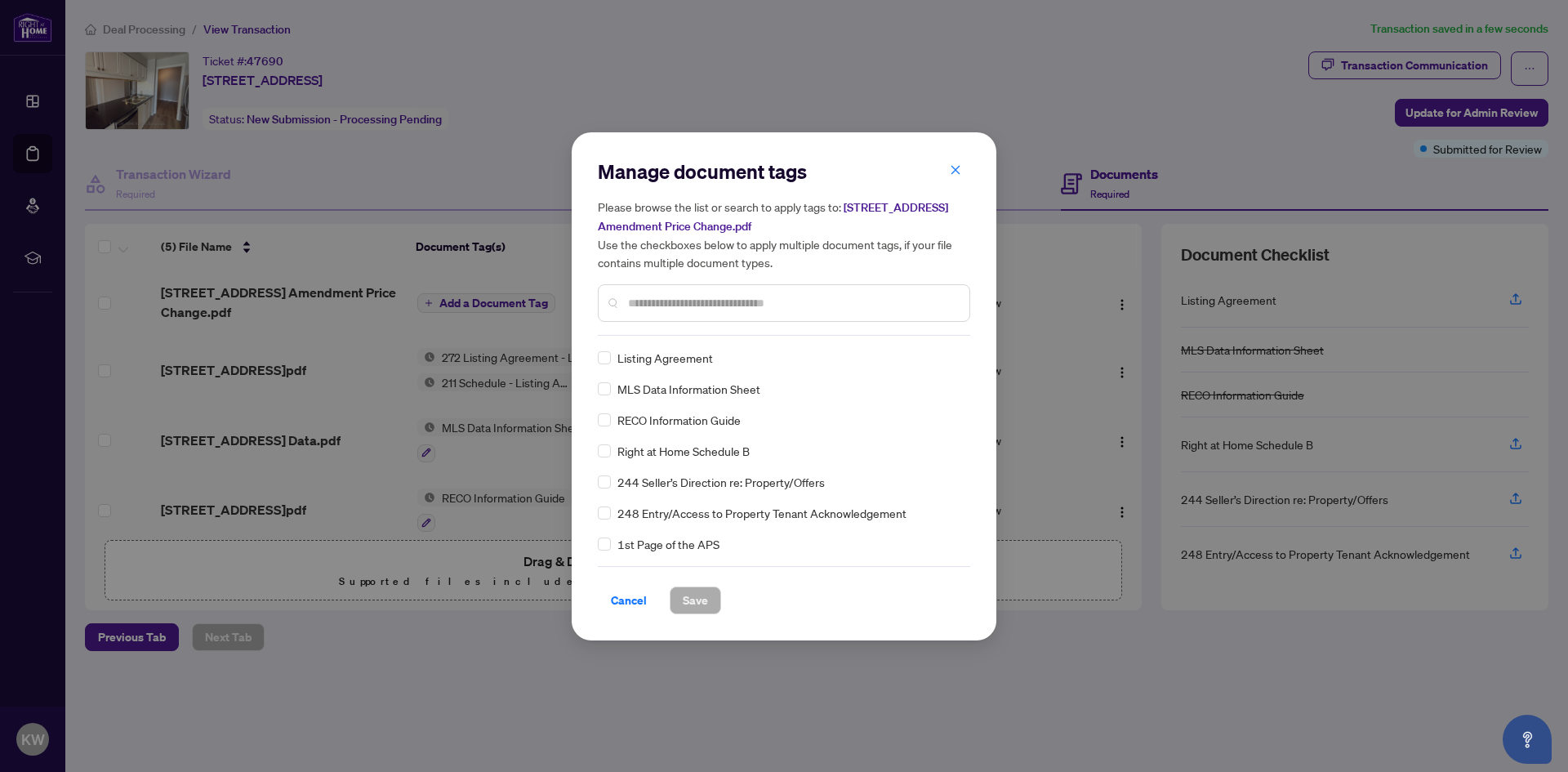
click at [682, 306] on input "text" at bounding box center [792, 303] width 328 height 18
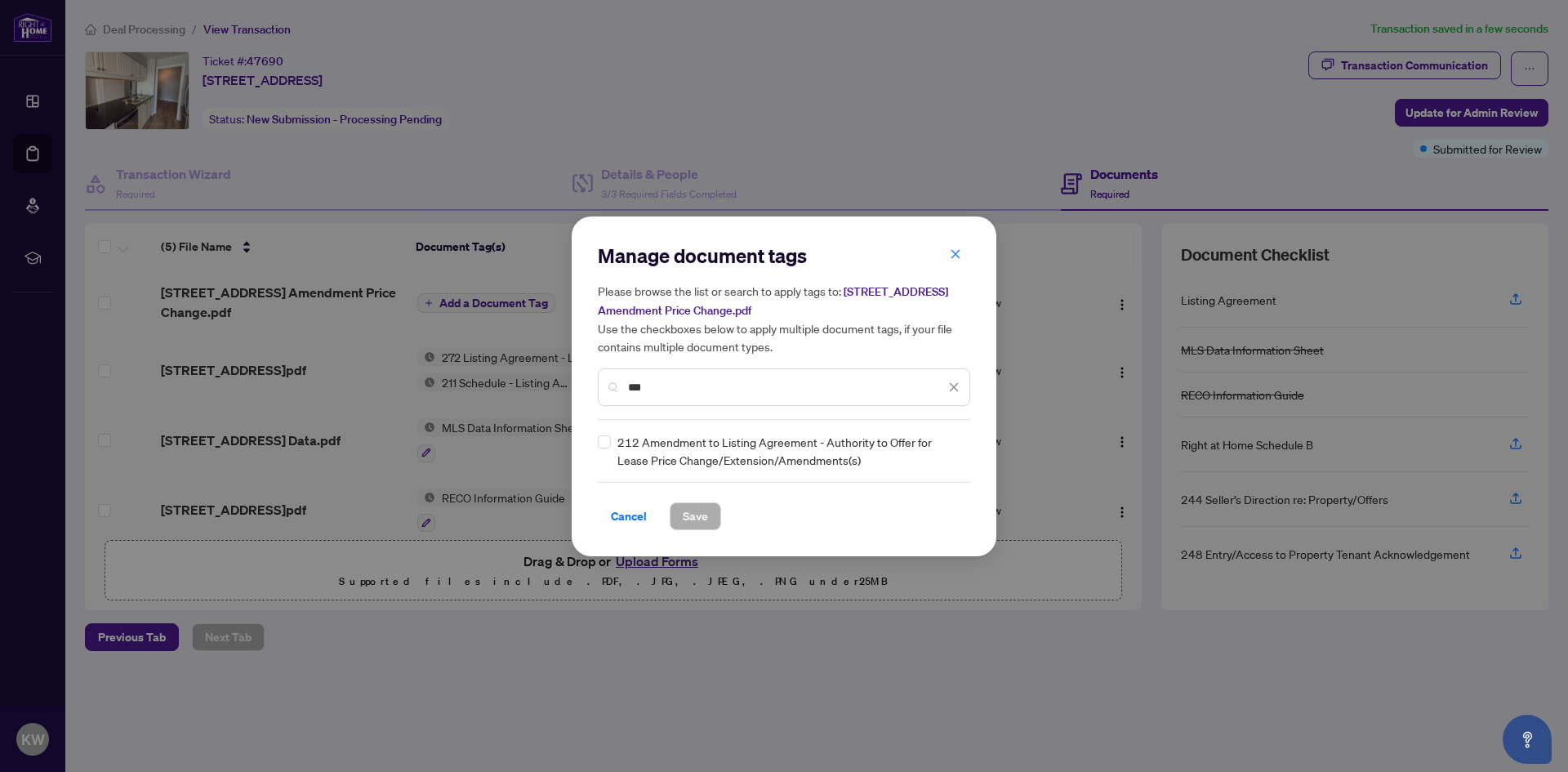
type input "***"
click at [618, 441] on span "212 Amendment to Listing Agreement - Authority to Offer for Lease Price Change/…" at bounding box center [789, 451] width 343 height 36
click at [695, 515] on span "Save" at bounding box center [695, 517] width 26 height 26
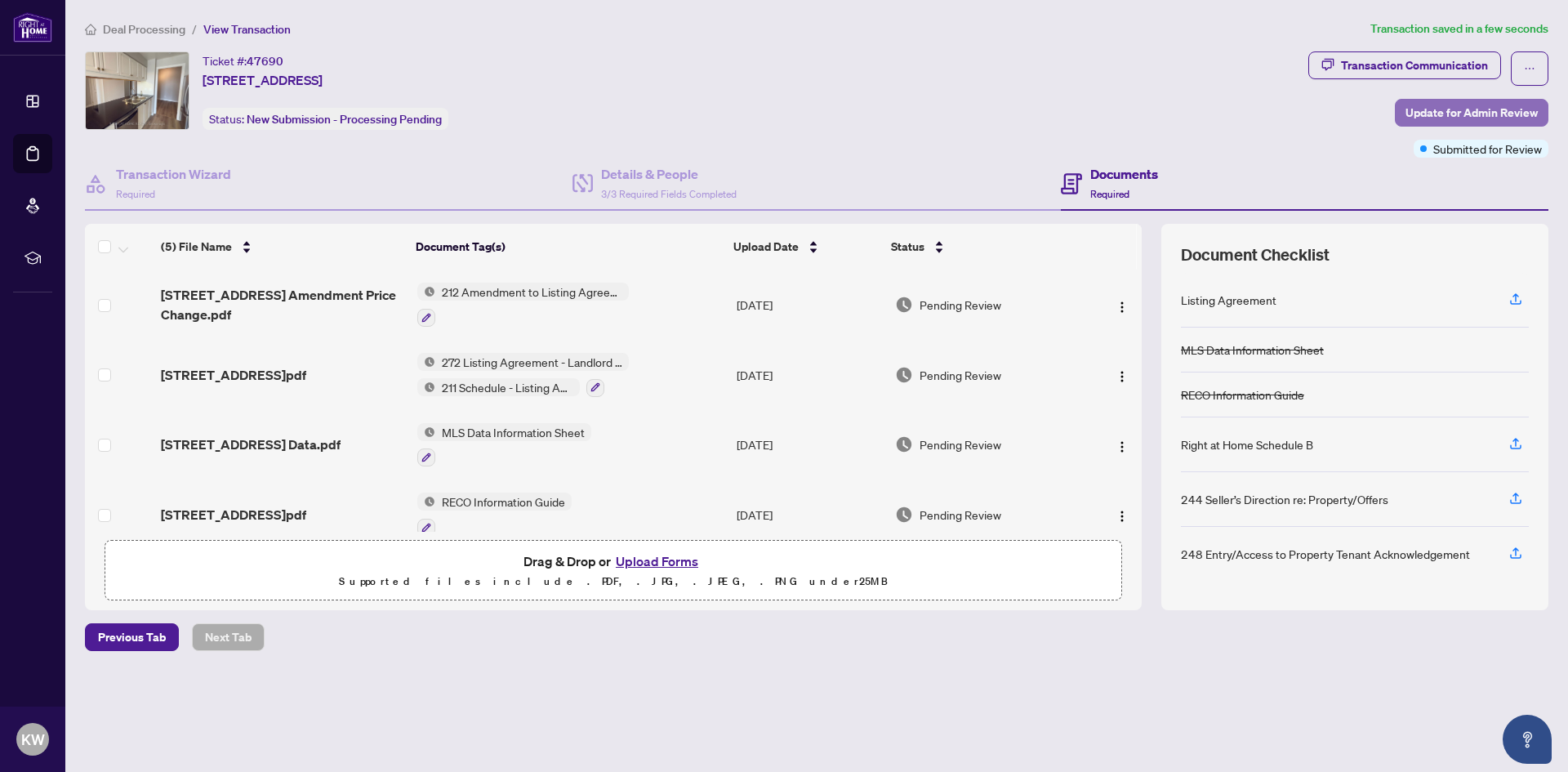
click at [1493, 109] on span "Update for Admin Review" at bounding box center [1471, 113] width 132 height 26
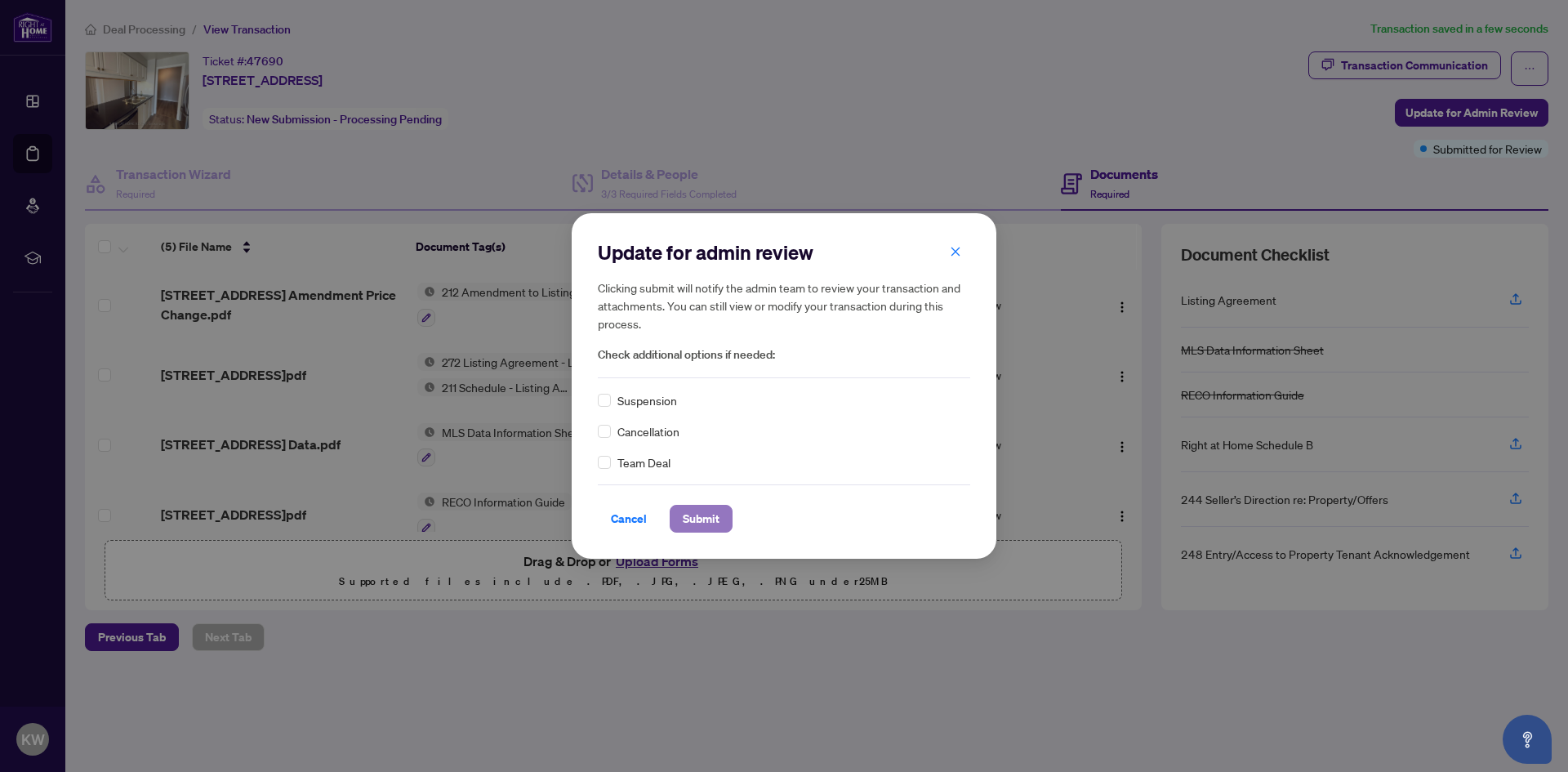
click at [689, 520] on span "Submit" at bounding box center [701, 518] width 37 height 26
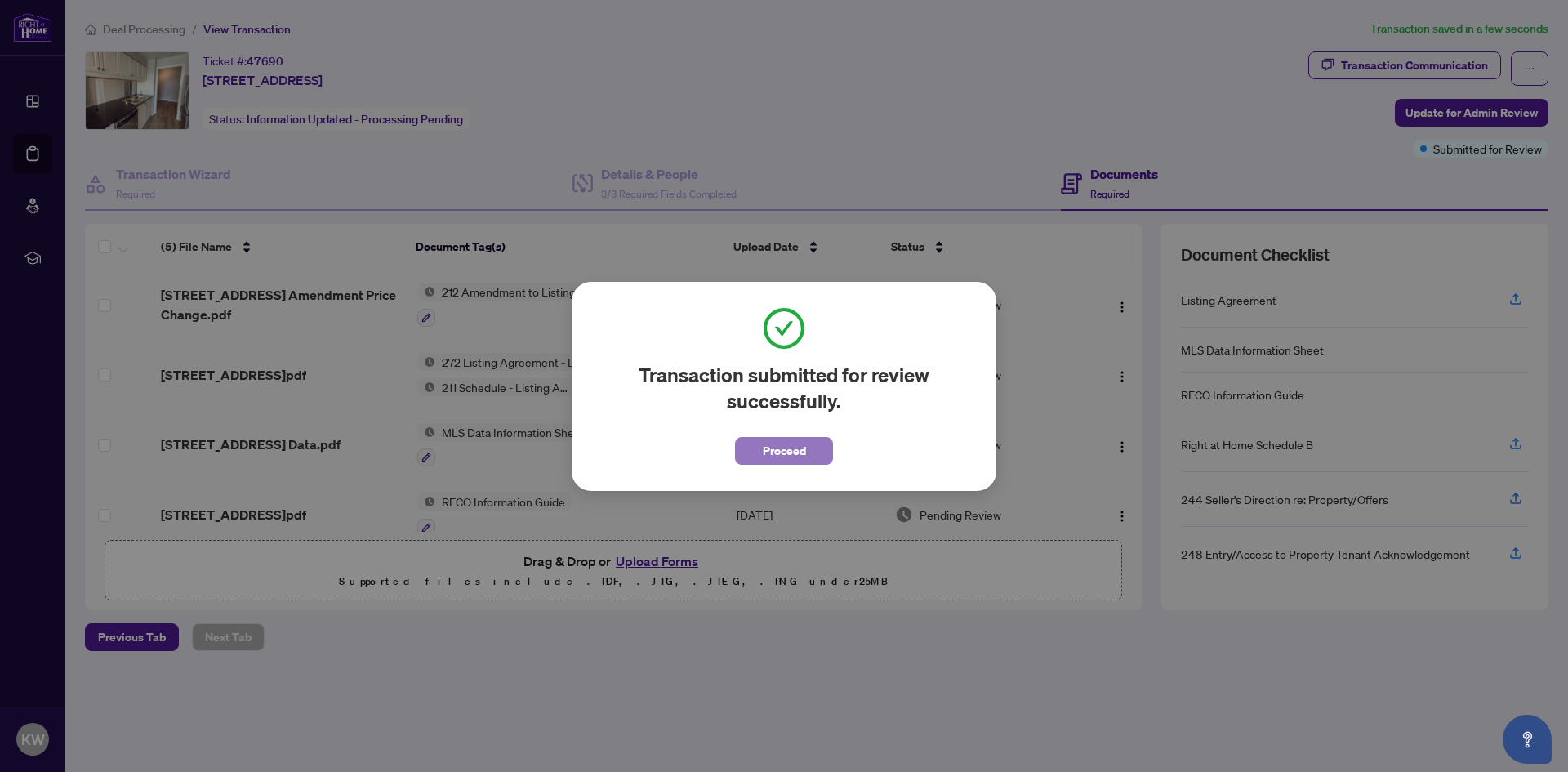
click at [778, 448] on span "Proceed" at bounding box center [784, 451] width 43 height 26
